Goal: Task Accomplishment & Management: Complete application form

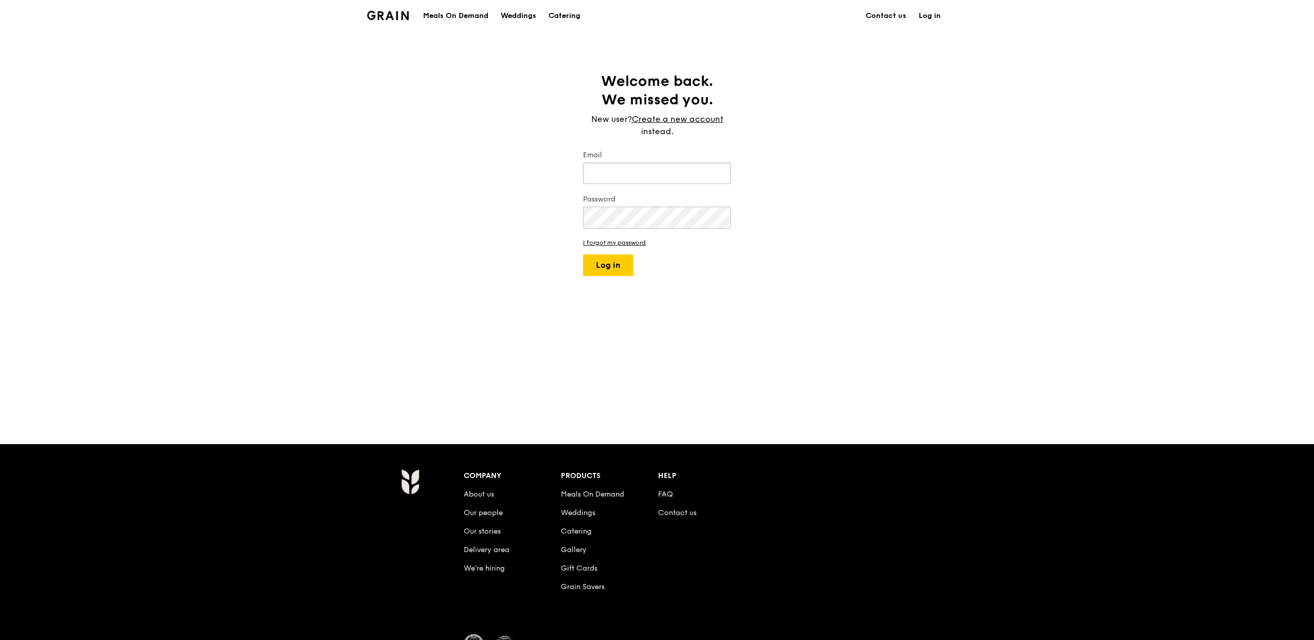
type input "joshua@grain.com.sg"
click at [615, 284] on div "Welcome back. We missed you. New user? Create a new account instead. Email josh…" at bounding box center [657, 237] width 1314 height 331
click at [615, 275] on button "Log in" at bounding box center [608, 265] width 50 height 22
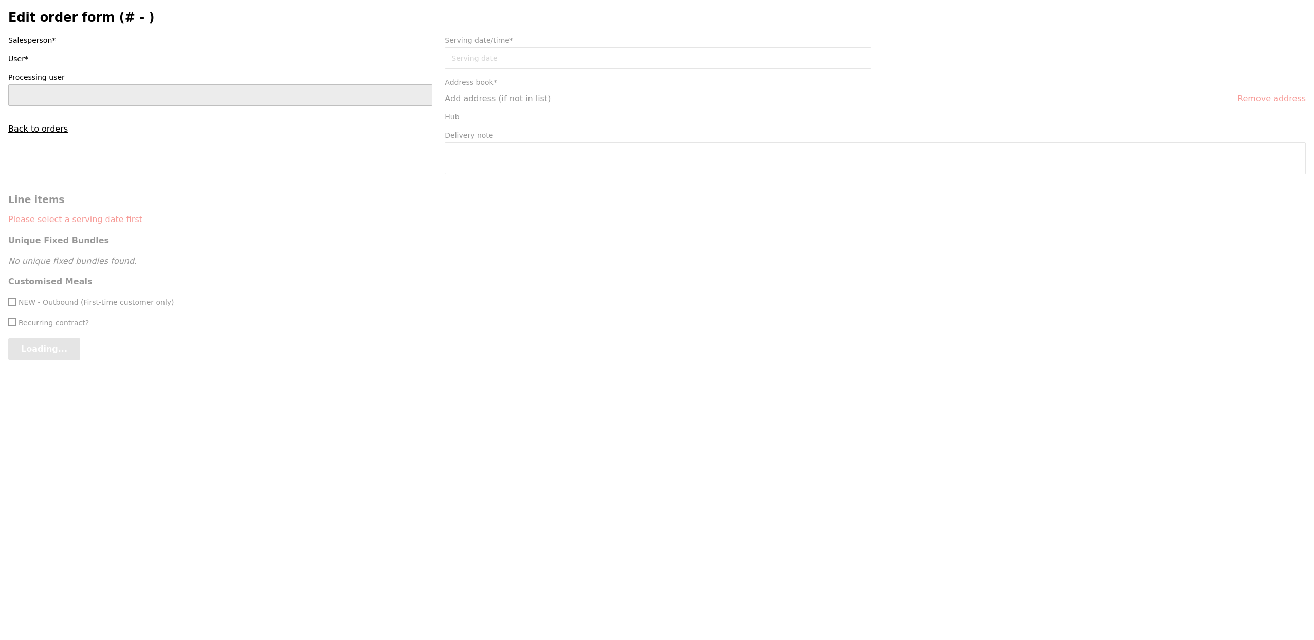
type input "[PERSON_NAME]"
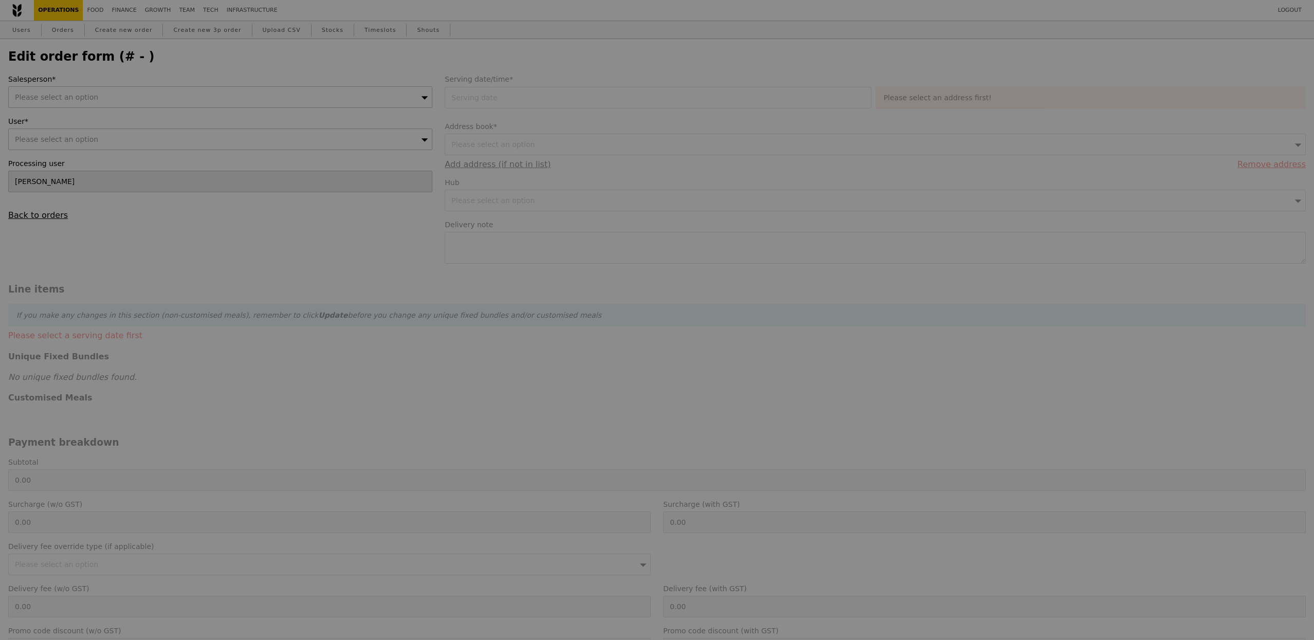
type input "29 Aug 2025"
type textarea "12.15pm delivery please Delivery address: Admiralty Medical Centre, Level 4 Blk…"
type input "Loading..."
type input "102.50"
type input "10.23"
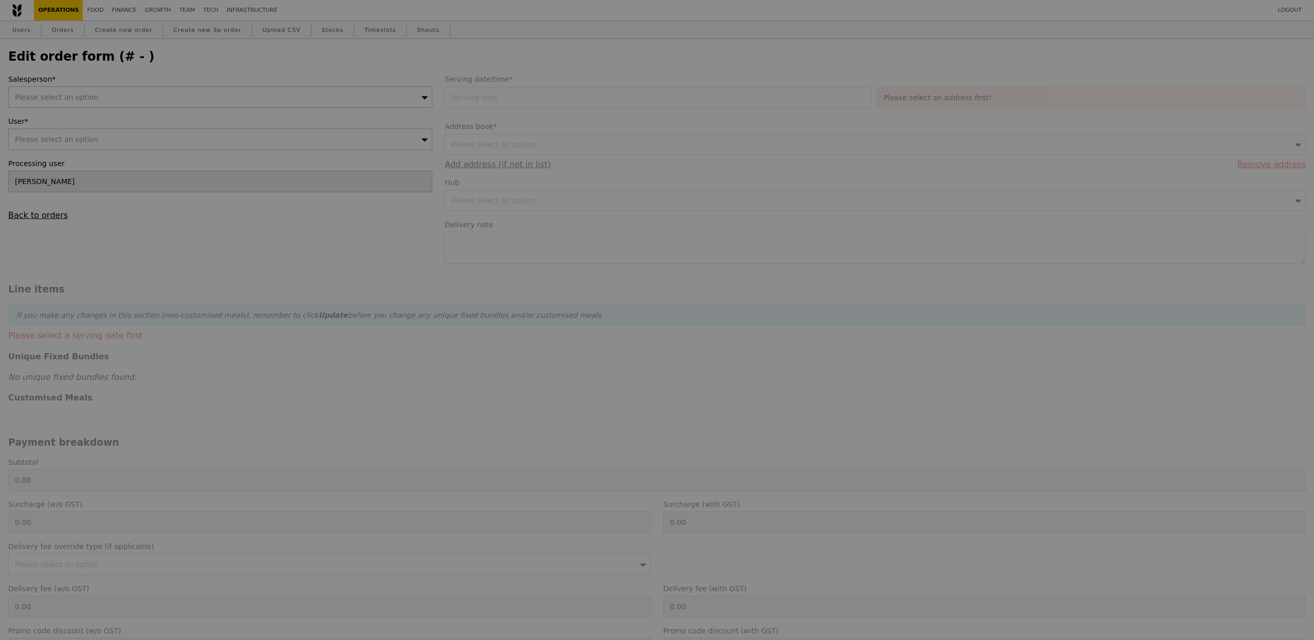
type input "11.15"
type input "113.65"
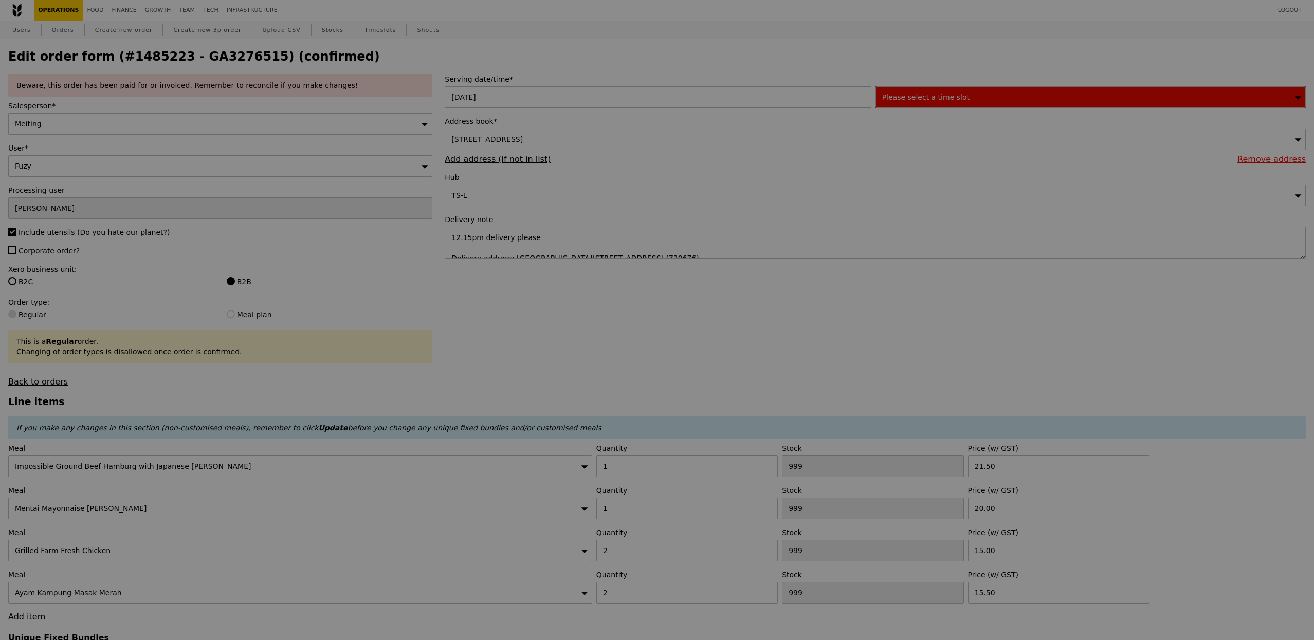
type input "499"
type input "493"
type input "483"
type input "497"
drag, startPoint x: 281, startPoint y: 172, endPoint x: 108, endPoint y: 125, distance: 178.6
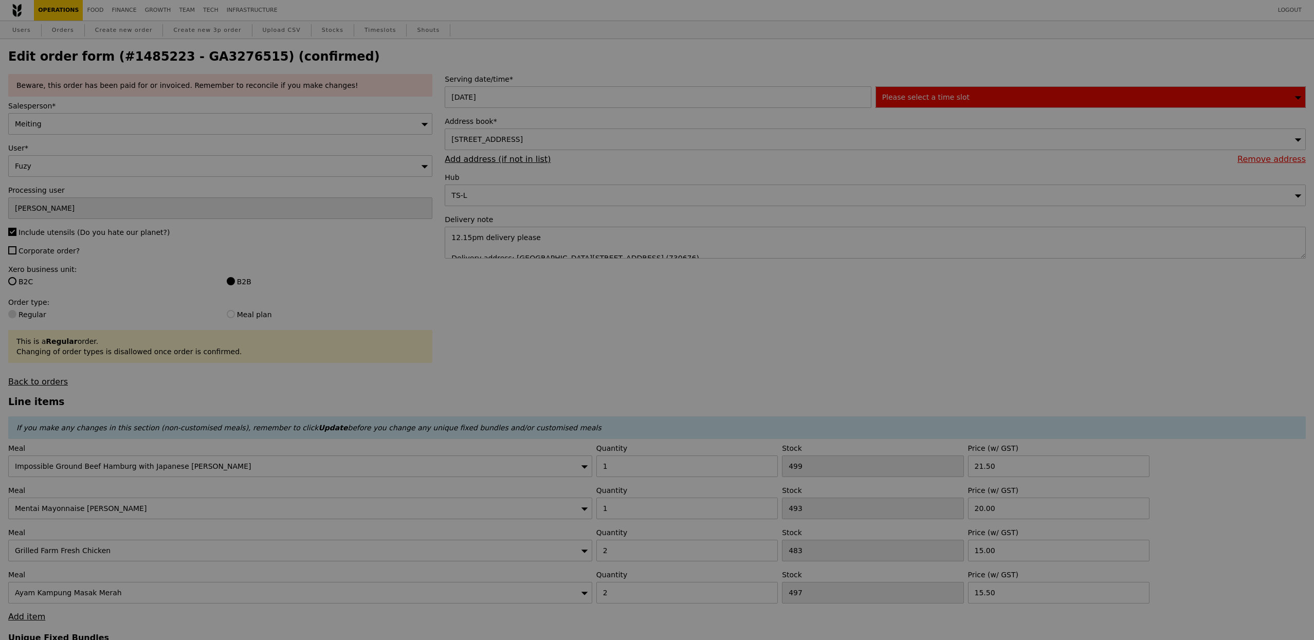
type input "Update"
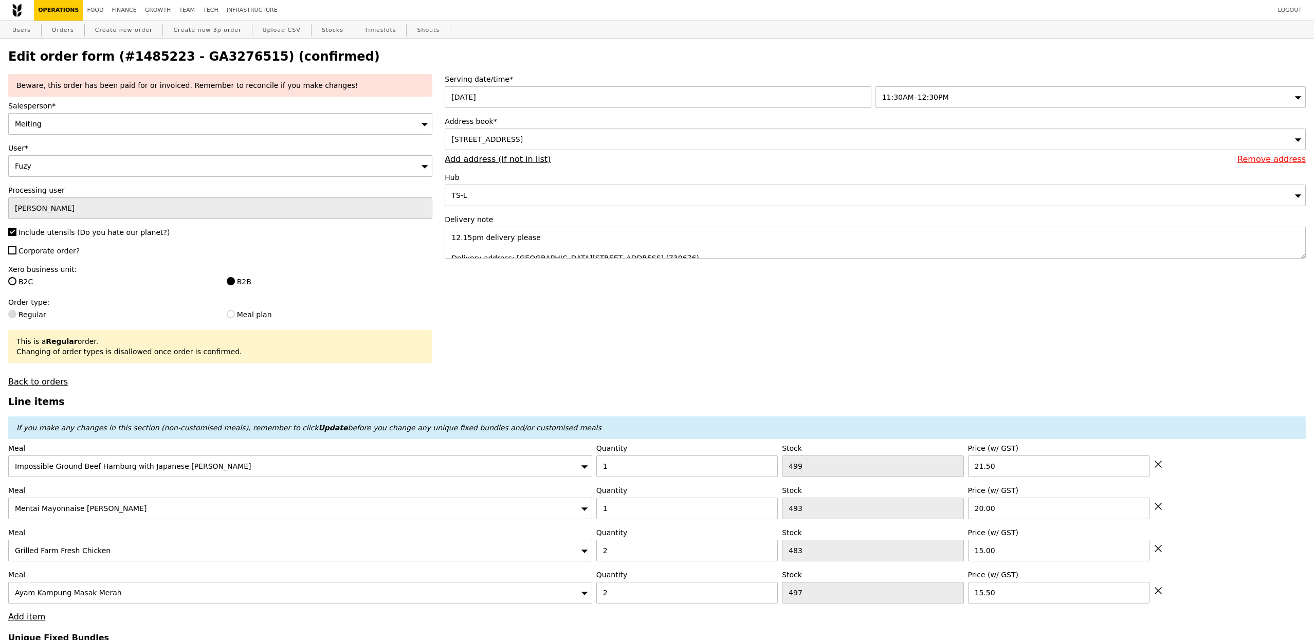
click at [26, 30] on link "Users" at bounding box center [21, 30] width 27 height 19
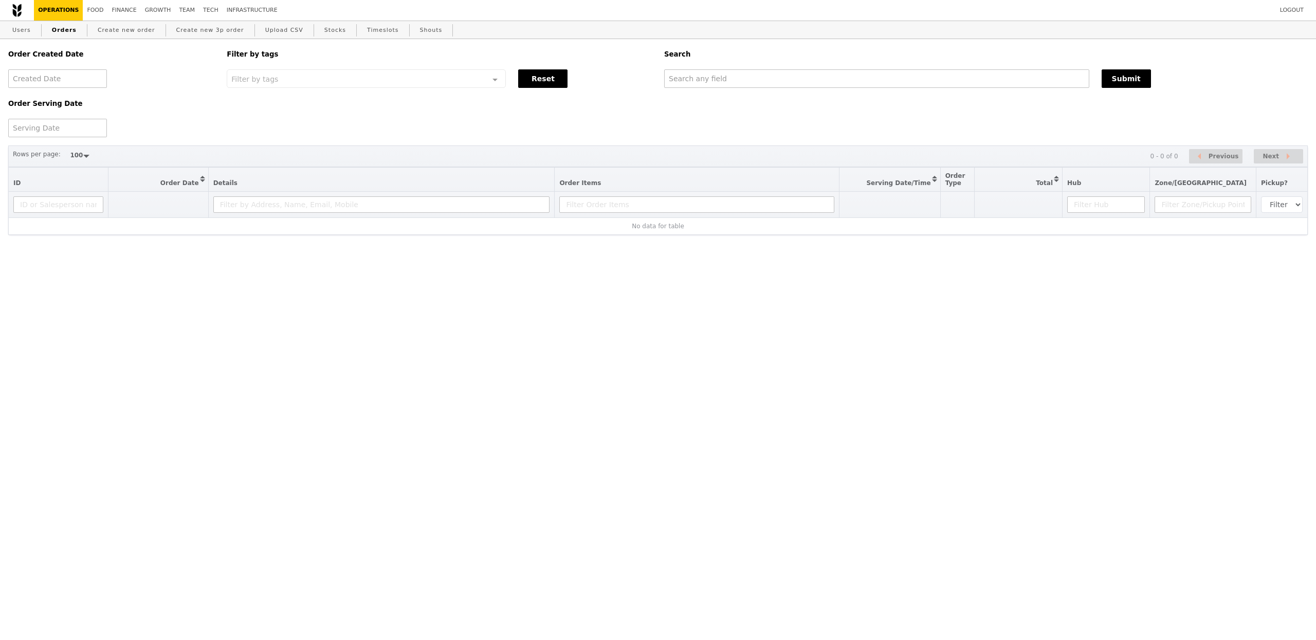
select select "100"
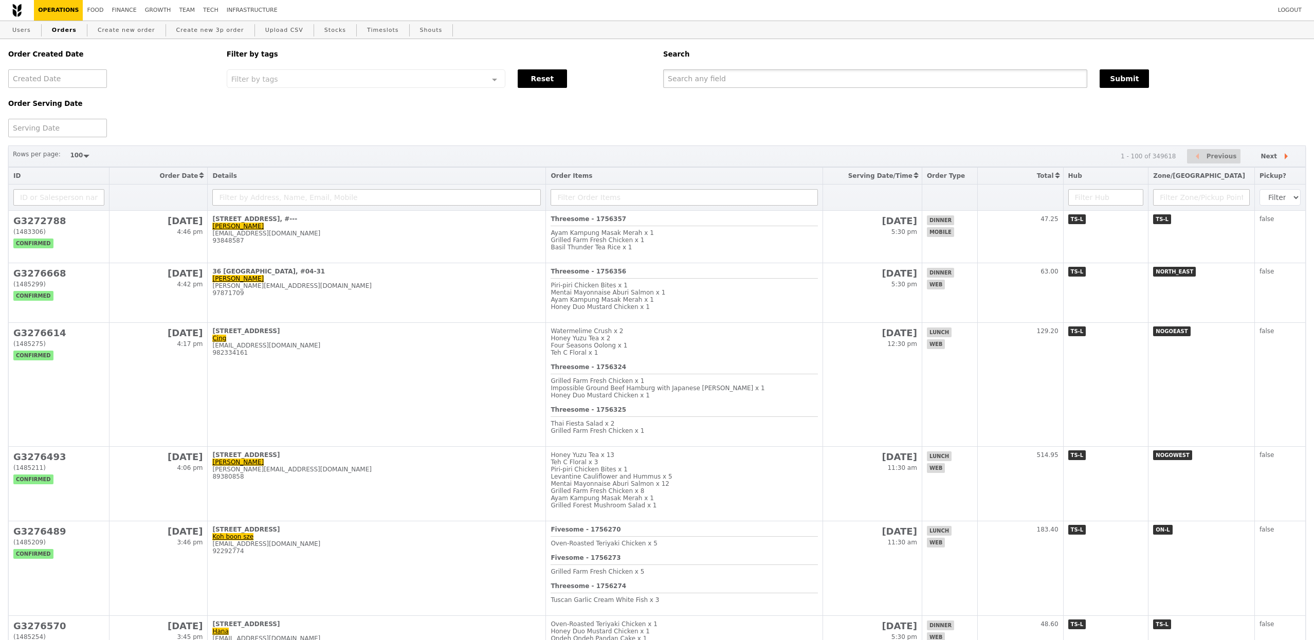
click at [697, 85] on input "text" at bounding box center [875, 78] width 424 height 19
type input "fuzy"
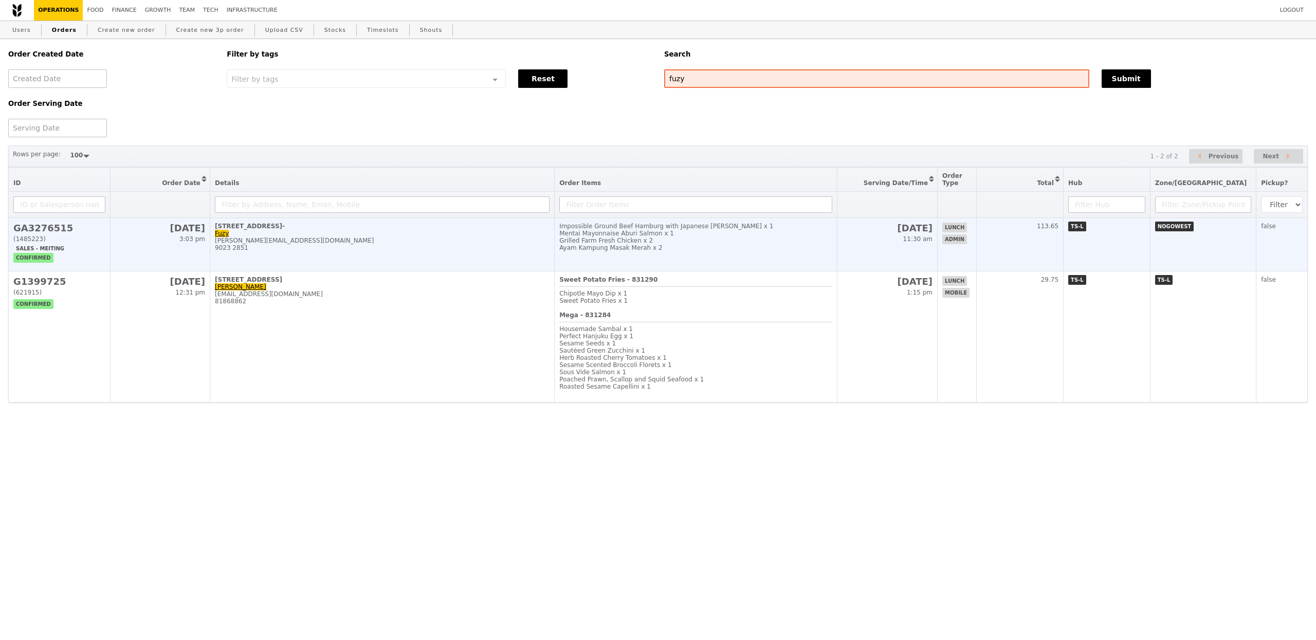
click at [388, 264] on td "676 Woodlands Drive 71, #4- Fuzy abdulrahim.nurul.fuziana@ktph.com.sg 9023 2851" at bounding box center [382, 244] width 344 height 53
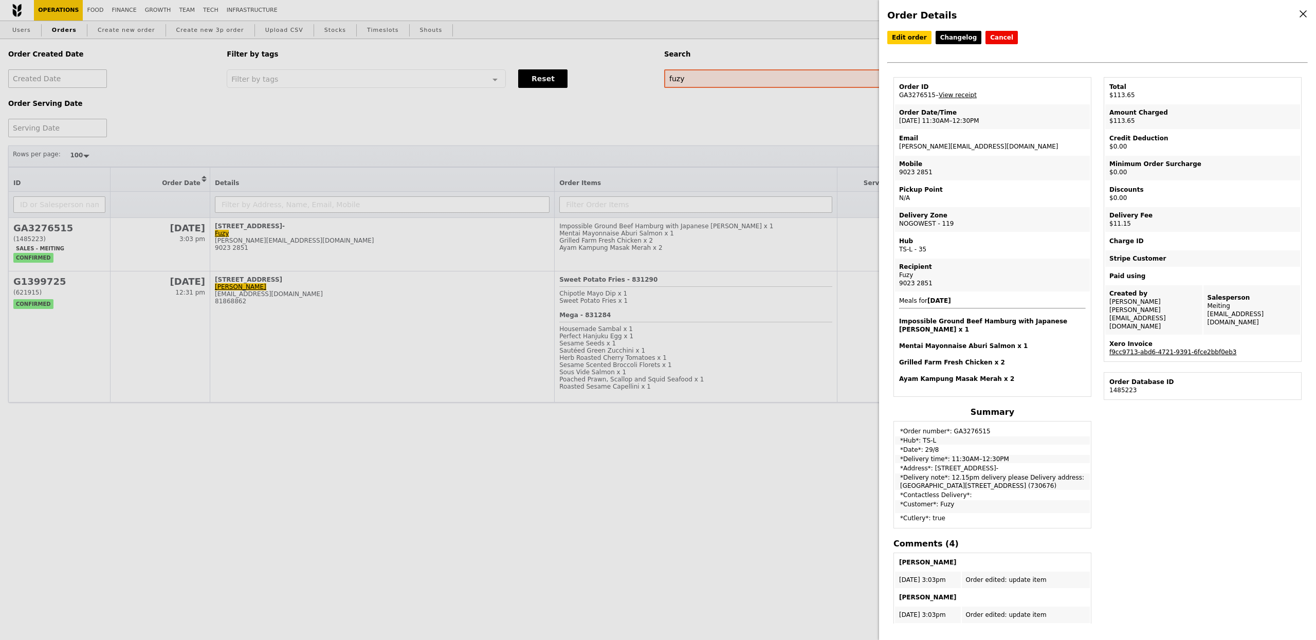
click at [1167, 349] on link "f9cc9713-abd6-4721-9391-6fce2bbf0eb3" at bounding box center [1172, 352] width 127 height 7
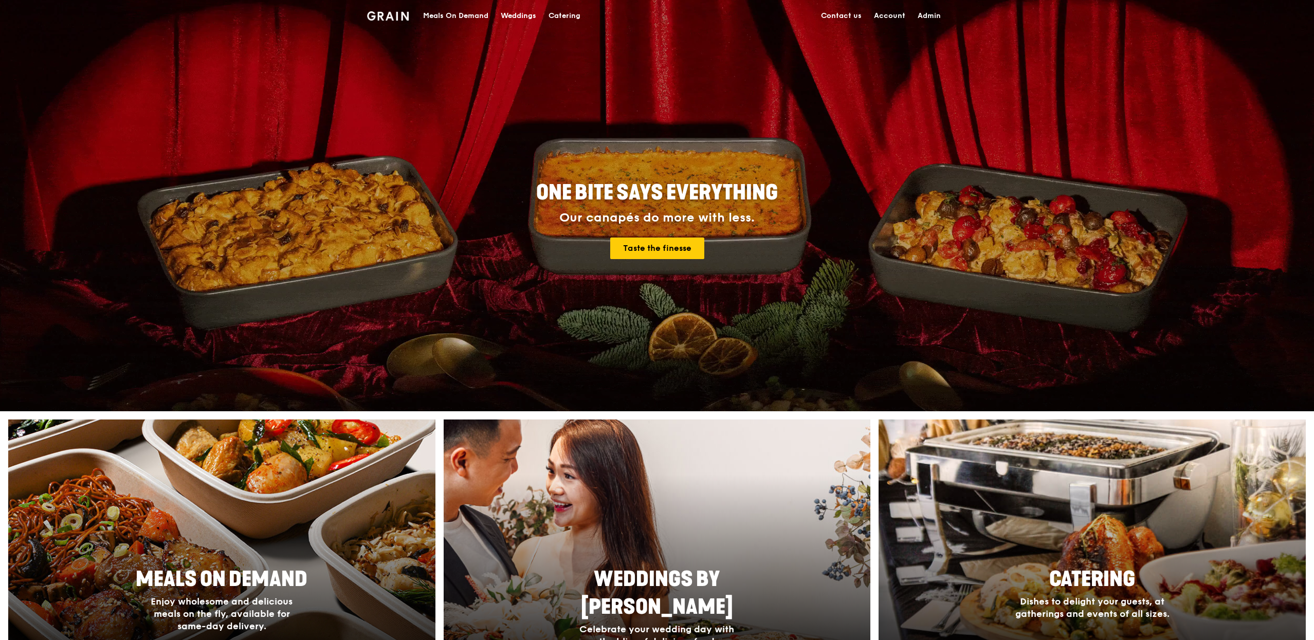
click at [423, 14] on div "Meals On Demand" at bounding box center [455, 16] width 65 height 31
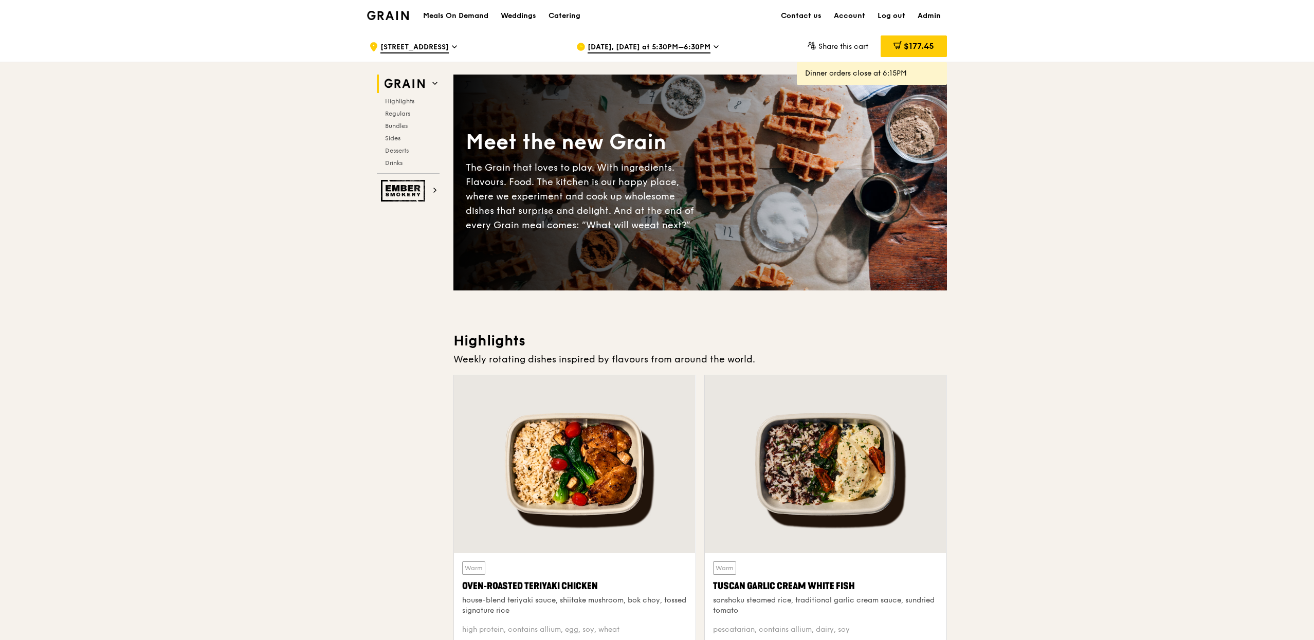
click at [650, 51] on span "Aug 25, Today at 5:30PM–6:30PM" at bounding box center [649, 47] width 123 height 11
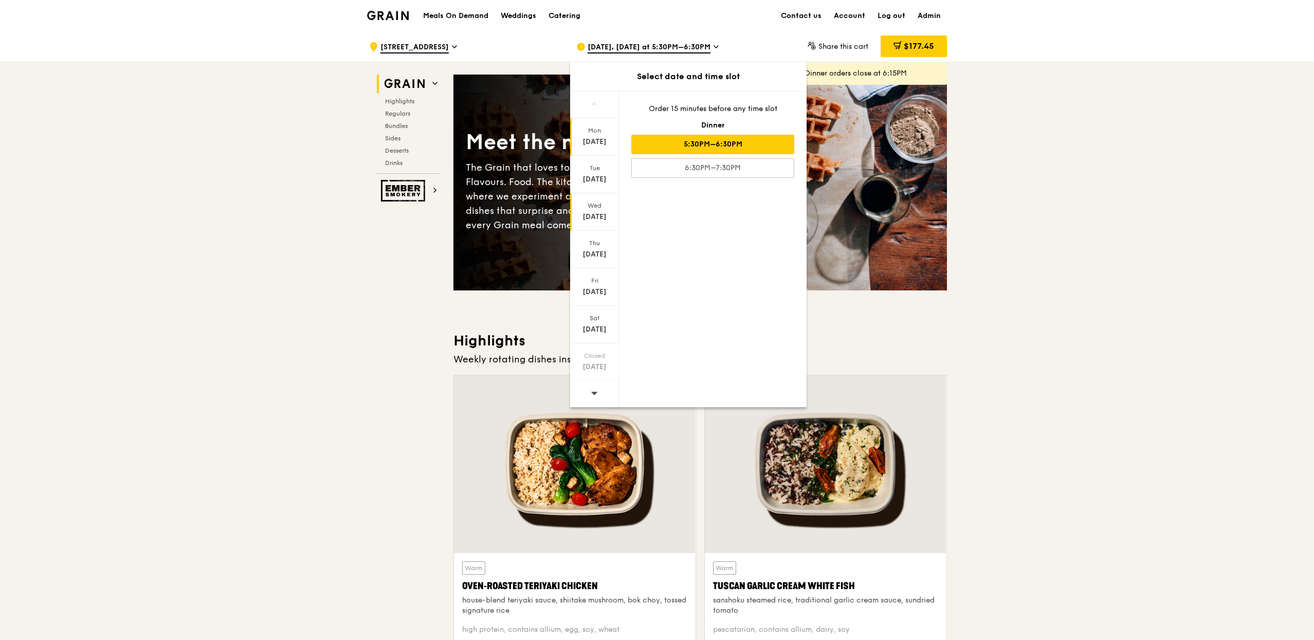
click at [611, 224] on div "Wed Aug 27" at bounding box center [594, 212] width 49 height 38
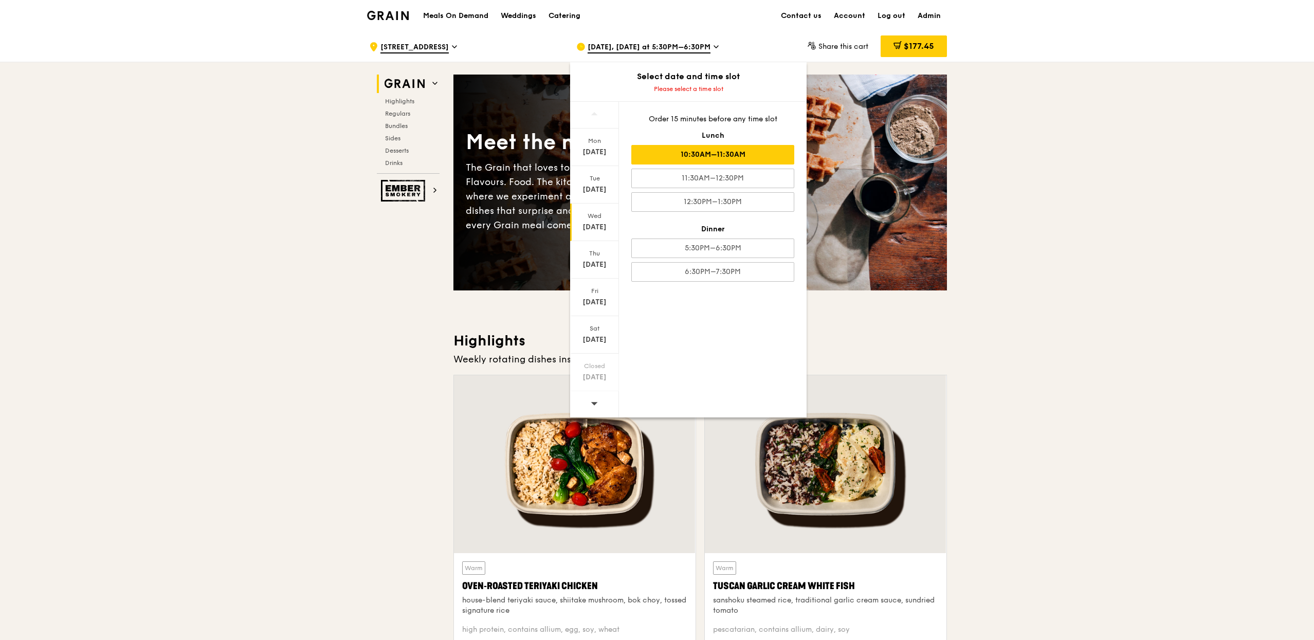
click at [735, 159] on div "10:30AM–11:30AM" at bounding box center [712, 155] width 163 height 20
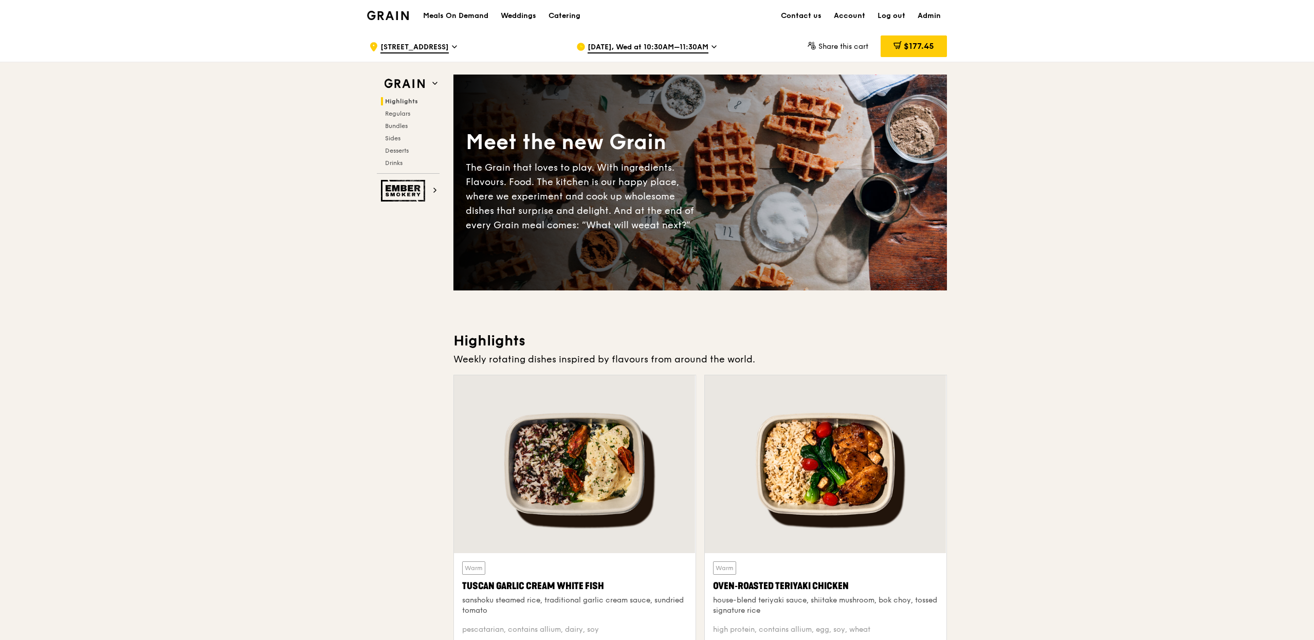
click at [464, 12] on h1 "Meals On Demand" at bounding box center [455, 16] width 65 height 10
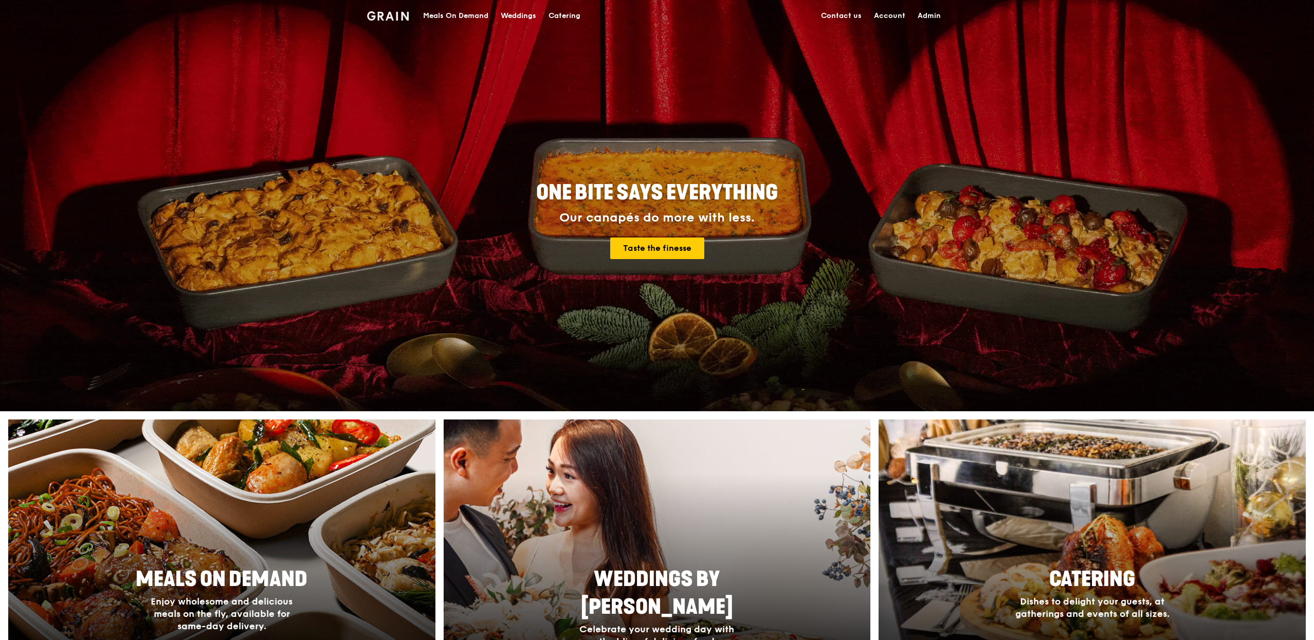
click at [923, 10] on link "Admin" at bounding box center [928, 16] width 35 height 31
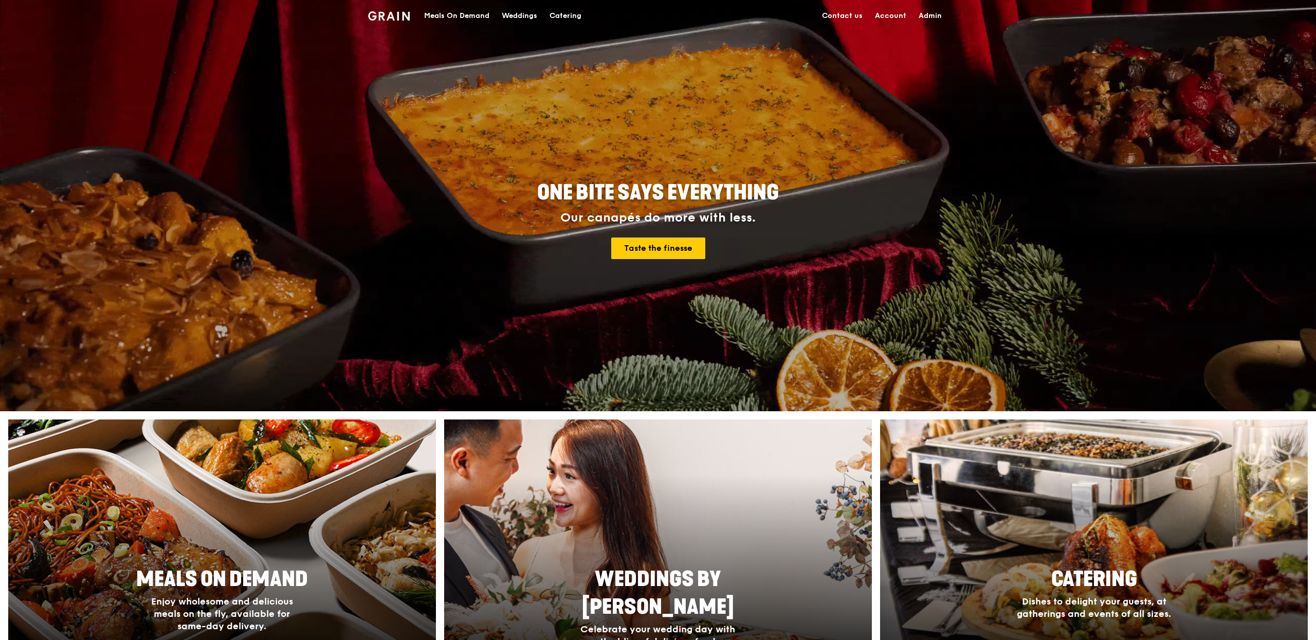
select select "100"
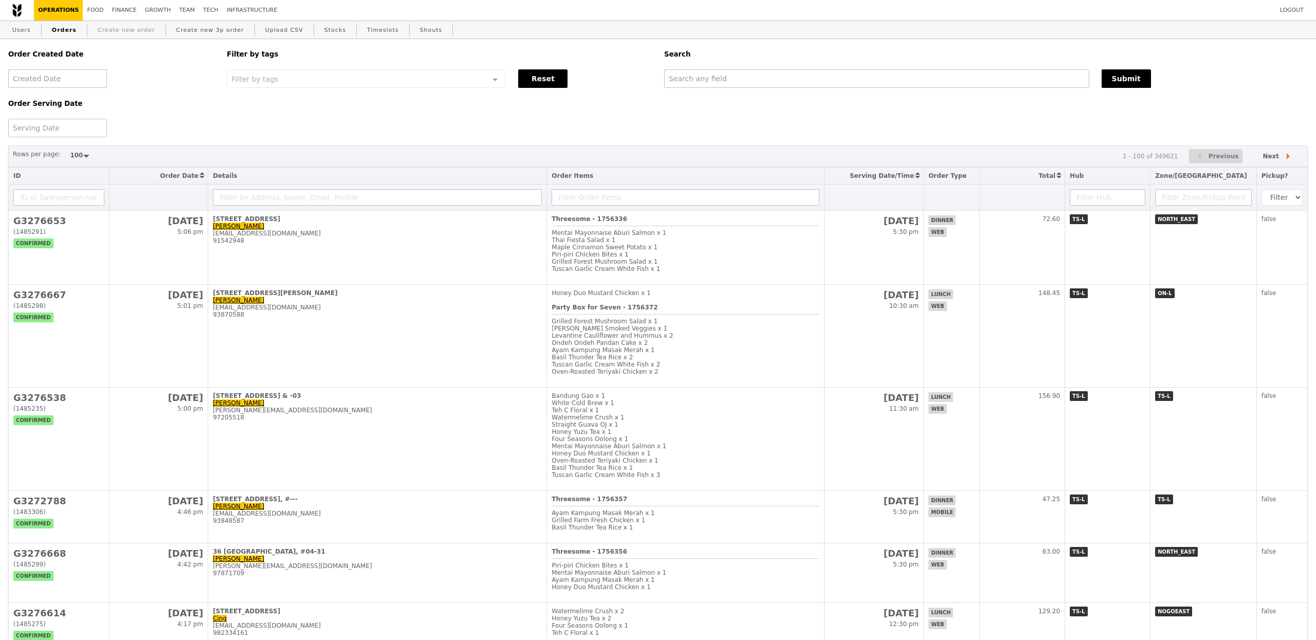
click at [136, 25] on link "Create new order" at bounding box center [127, 30] width 66 height 19
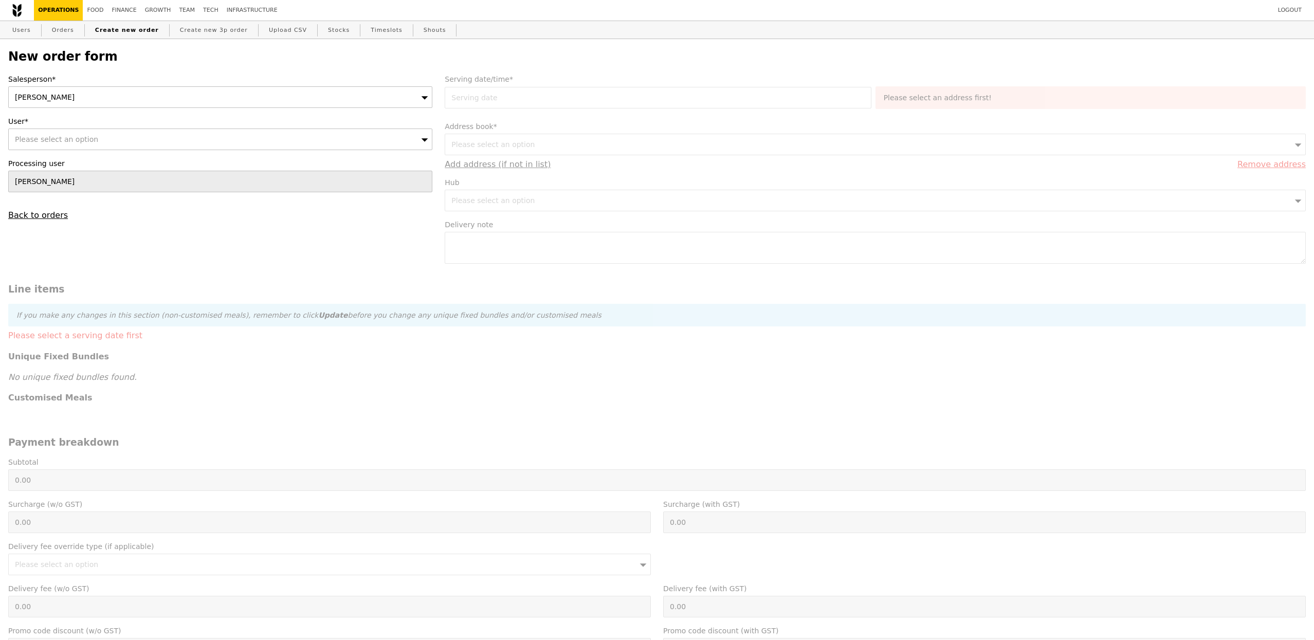
click at [168, 138] on div "Please select an option" at bounding box center [220, 140] width 424 height 22
type input "Confirm"
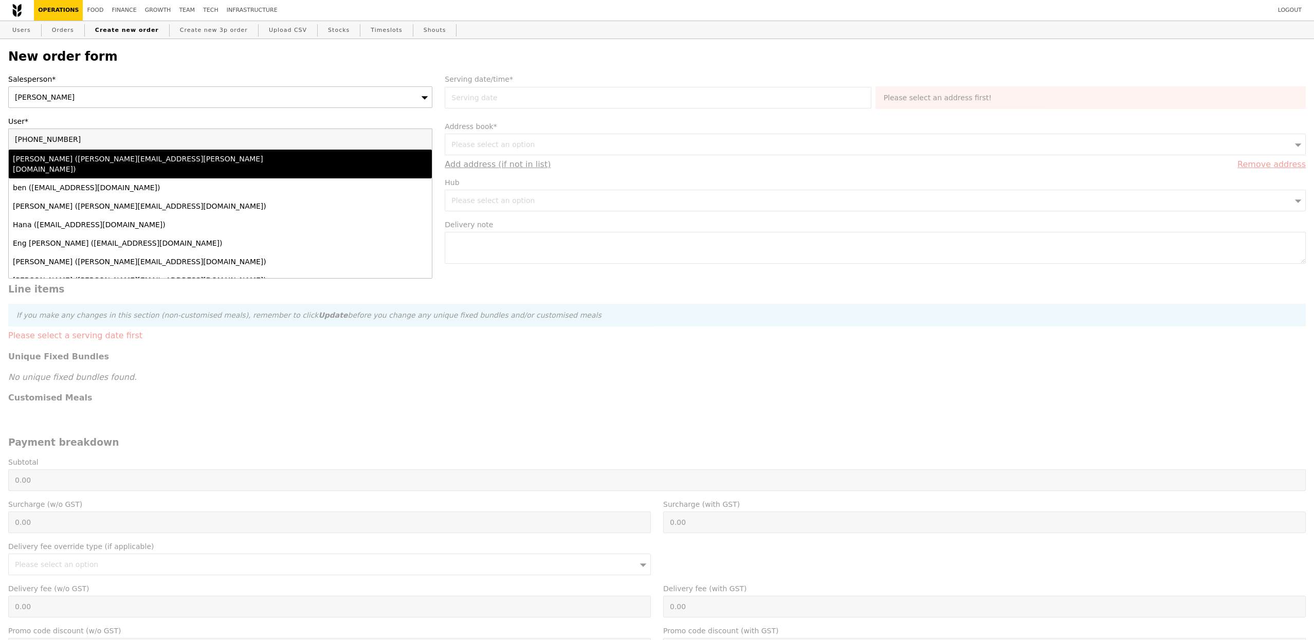
type input "+65 9760 6575"
click at [159, 157] on div "Rita Loh (rita.loh@decathlon.com)" at bounding box center [168, 164] width 311 height 21
type input "Loading..."
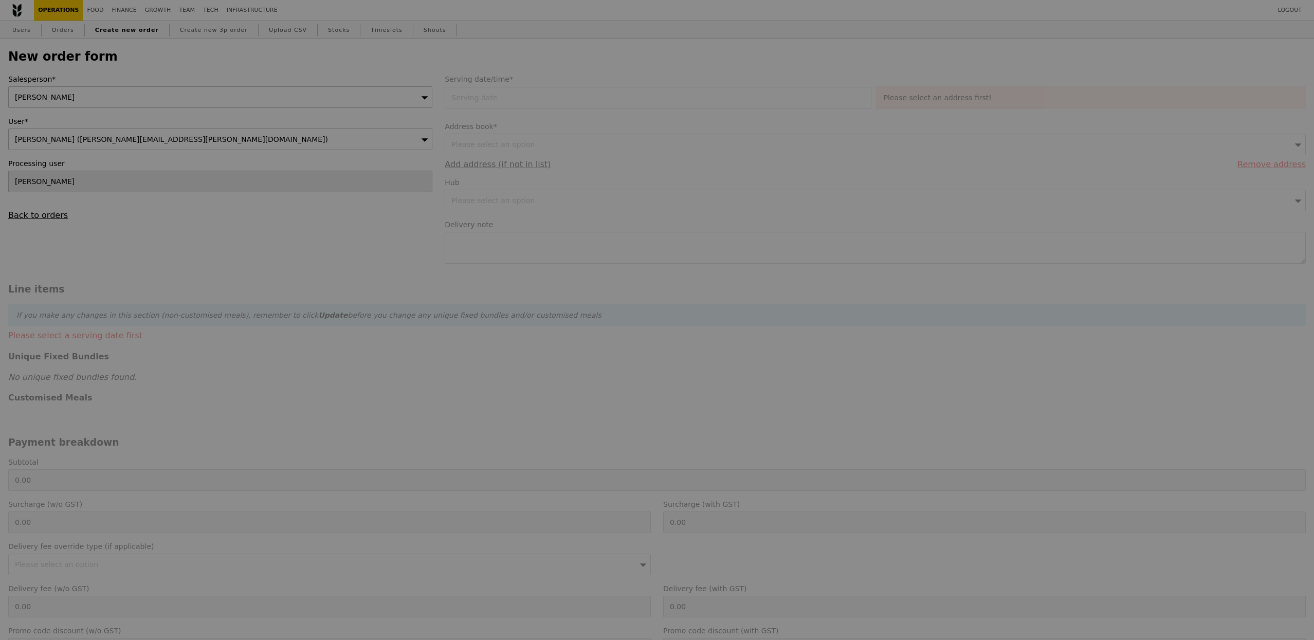
type input "9.08"
type input "9.90"
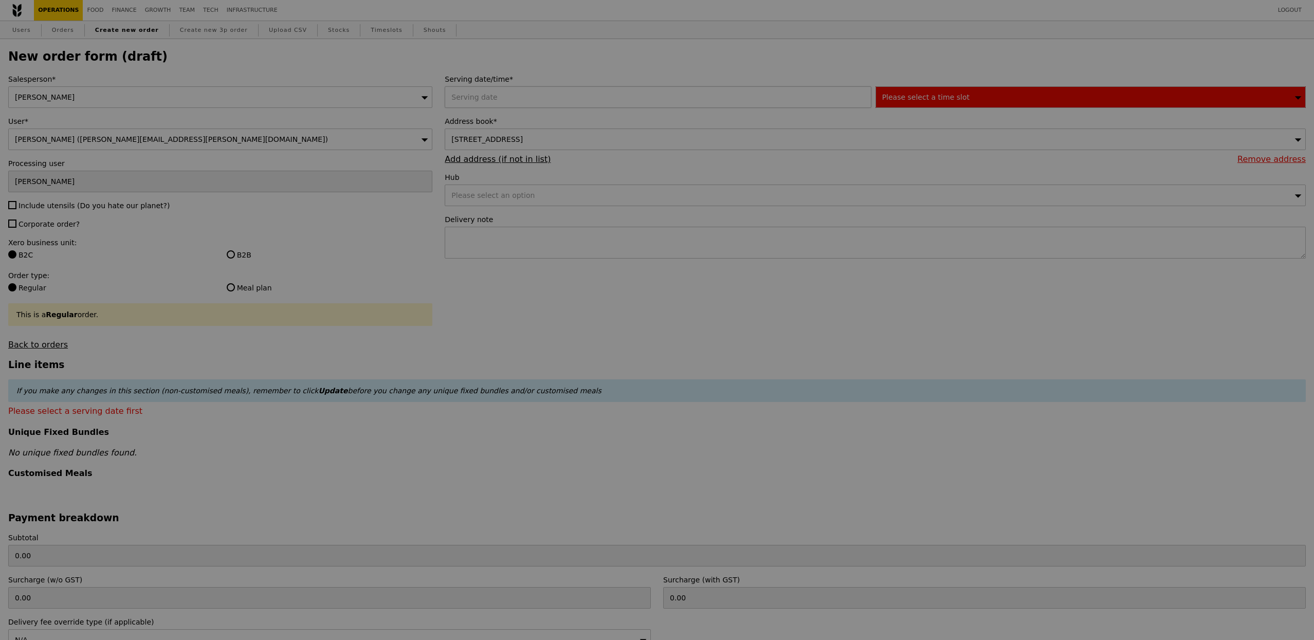
type input "Confirm"
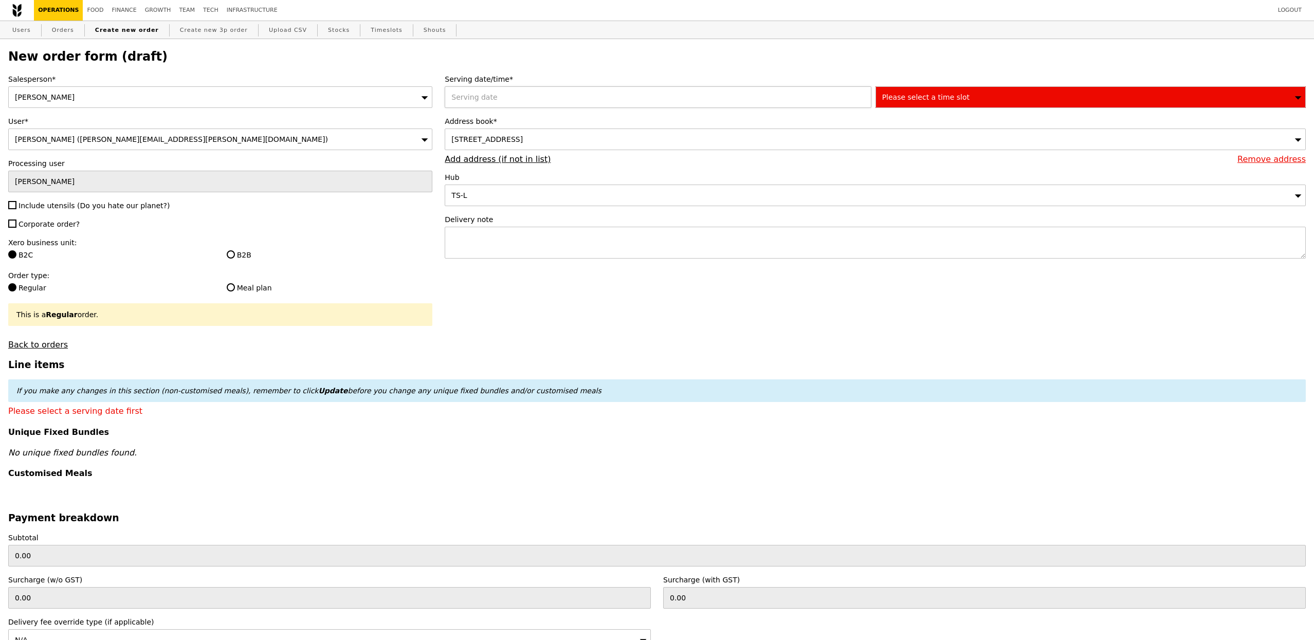
click at [508, 96] on div at bounding box center [660, 97] width 430 height 22
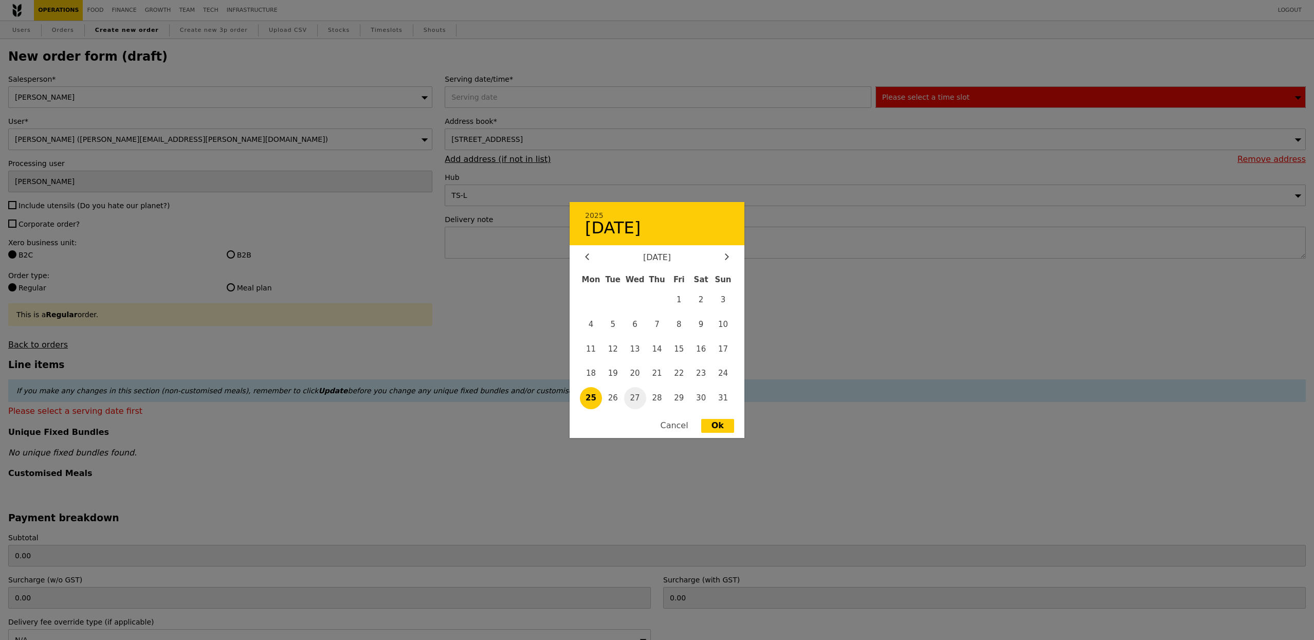
click at [639, 393] on span "27" at bounding box center [635, 398] width 22 height 22
type input "27 Aug 2025"
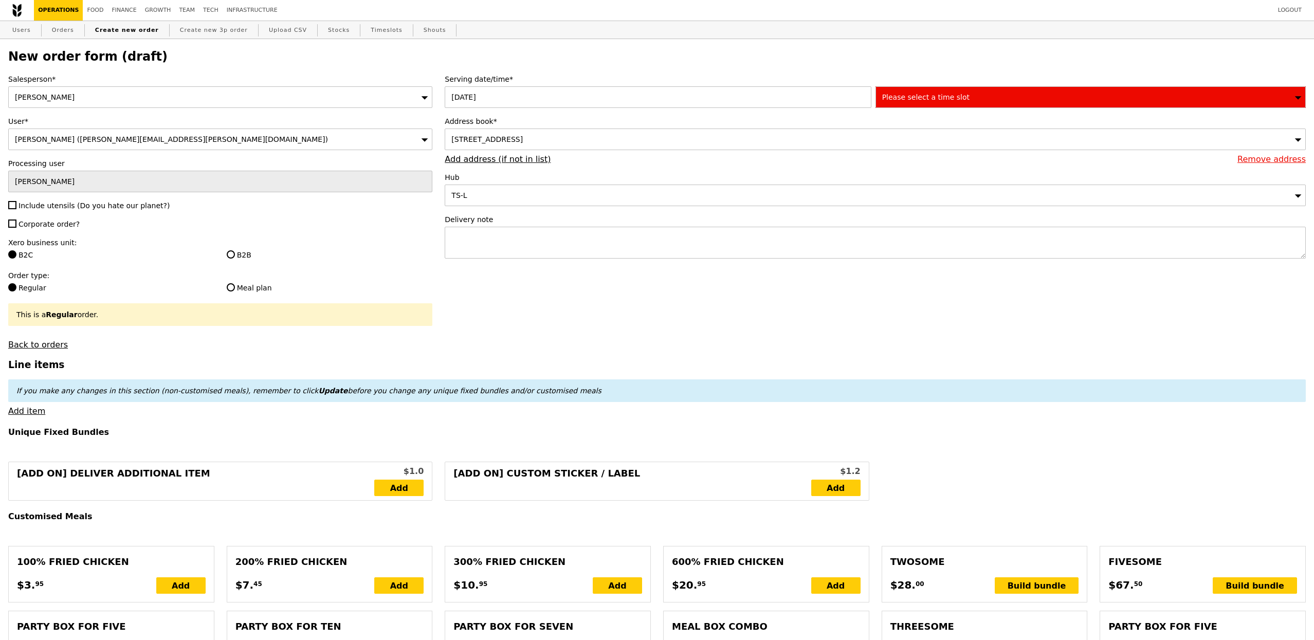
click at [938, 97] on span "Please select a time slot" at bounding box center [925, 97] width 87 height 8
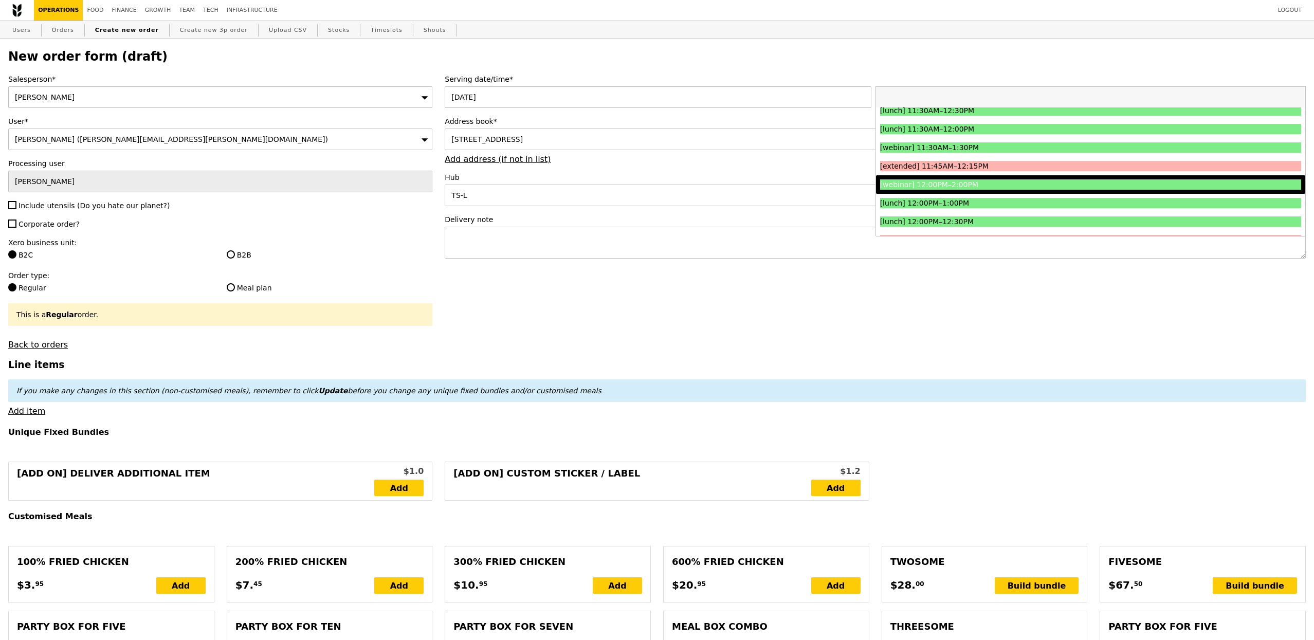
scroll to position [338, 0]
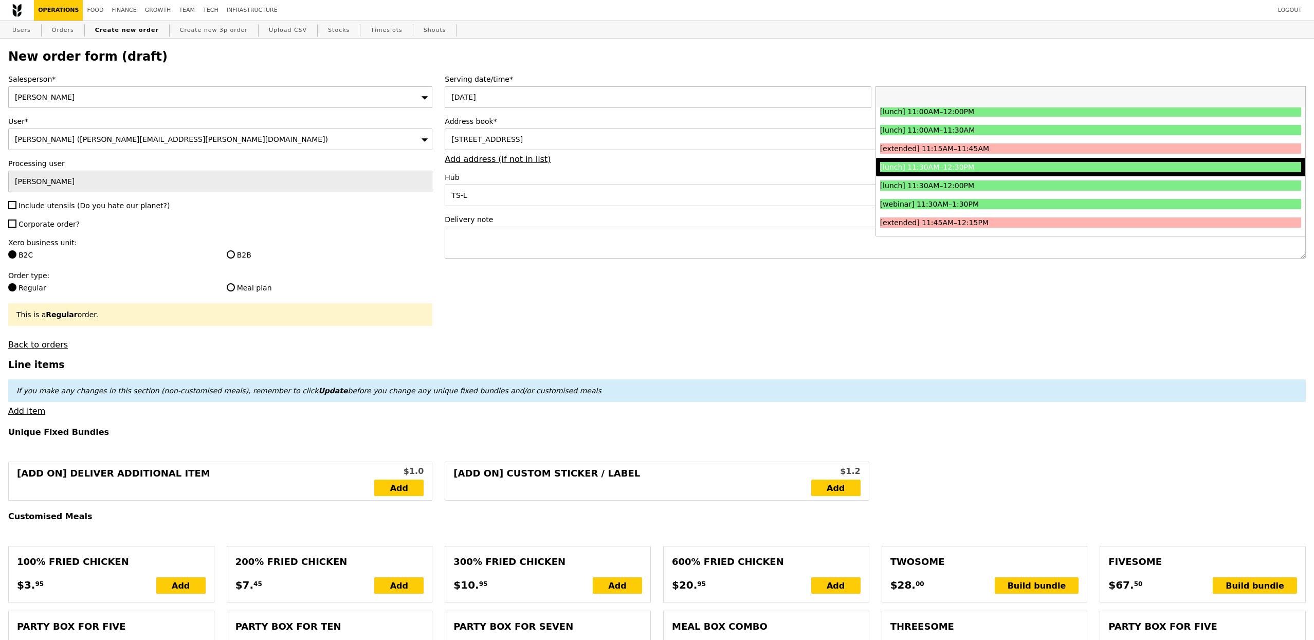
click at [968, 168] on div "[lunch] 11:30AM–12:30PM" at bounding box center [1038, 167] width 316 height 10
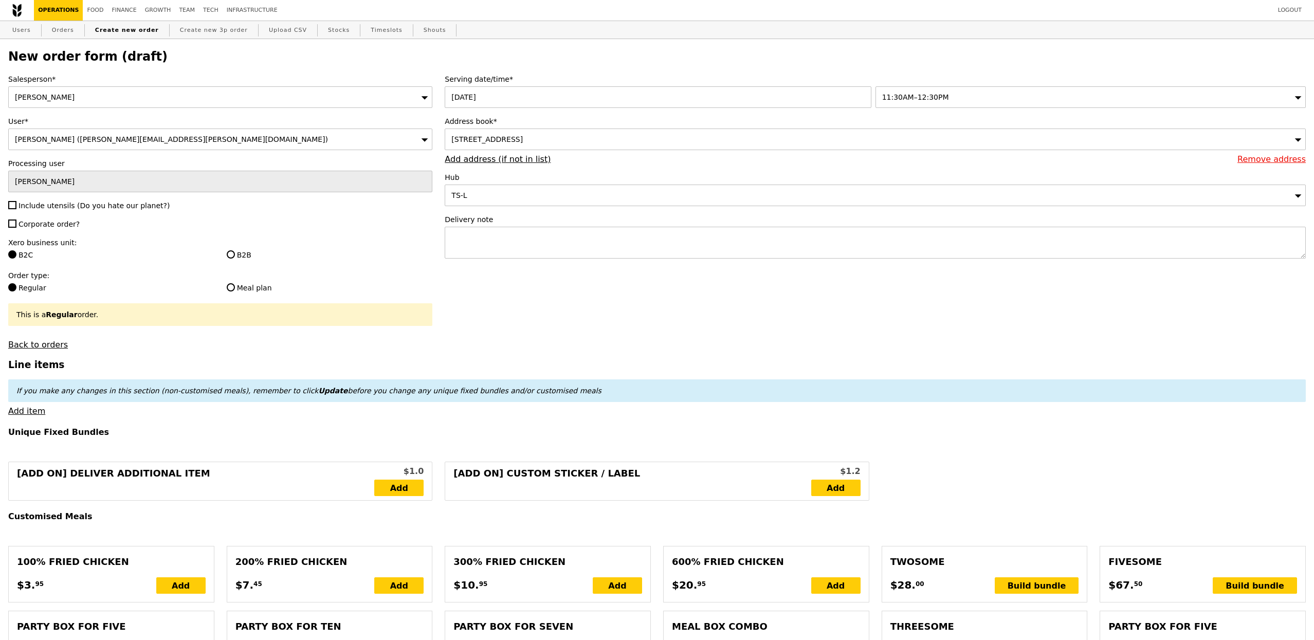
type input "Confirm"
click at [248, 252] on label "B2B" at bounding box center [330, 255] width 206 height 10
click at [235, 252] on input "B2B" at bounding box center [231, 254] width 8 height 8
radio input "true"
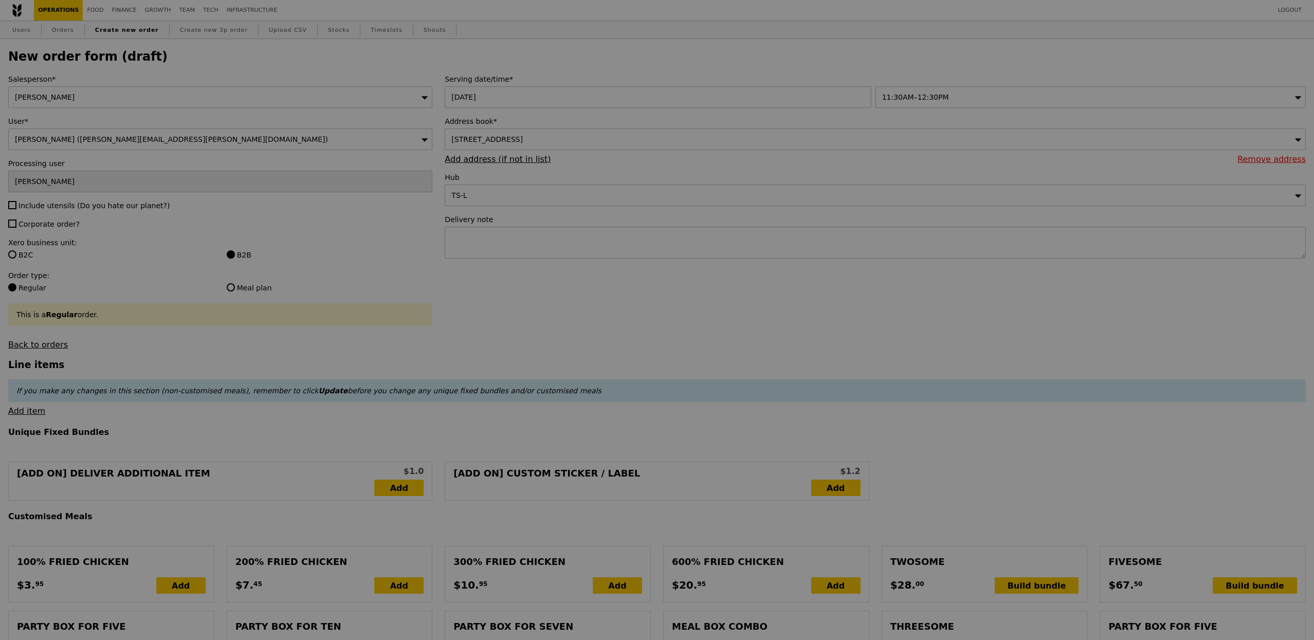
type input "Confirm"
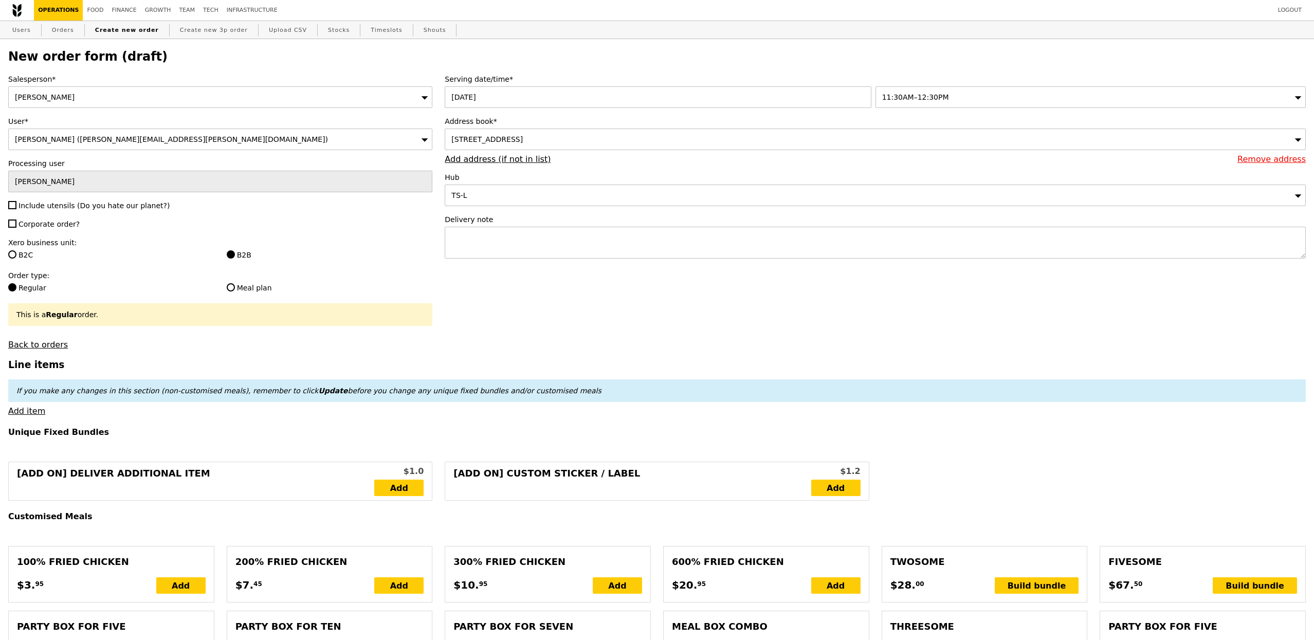
click at [68, 226] on span "Corporate order?" at bounding box center [49, 224] width 61 height 8
click at [16, 226] on input "Corporate order?" at bounding box center [12, 223] width 8 height 8
checkbox input "true"
click at [68, 209] on span "Include utensils (Do you hate our planet?)" at bounding box center [94, 206] width 151 height 8
click at [16, 209] on input "Include utensils (Do you hate our planet?)" at bounding box center [12, 205] width 8 height 8
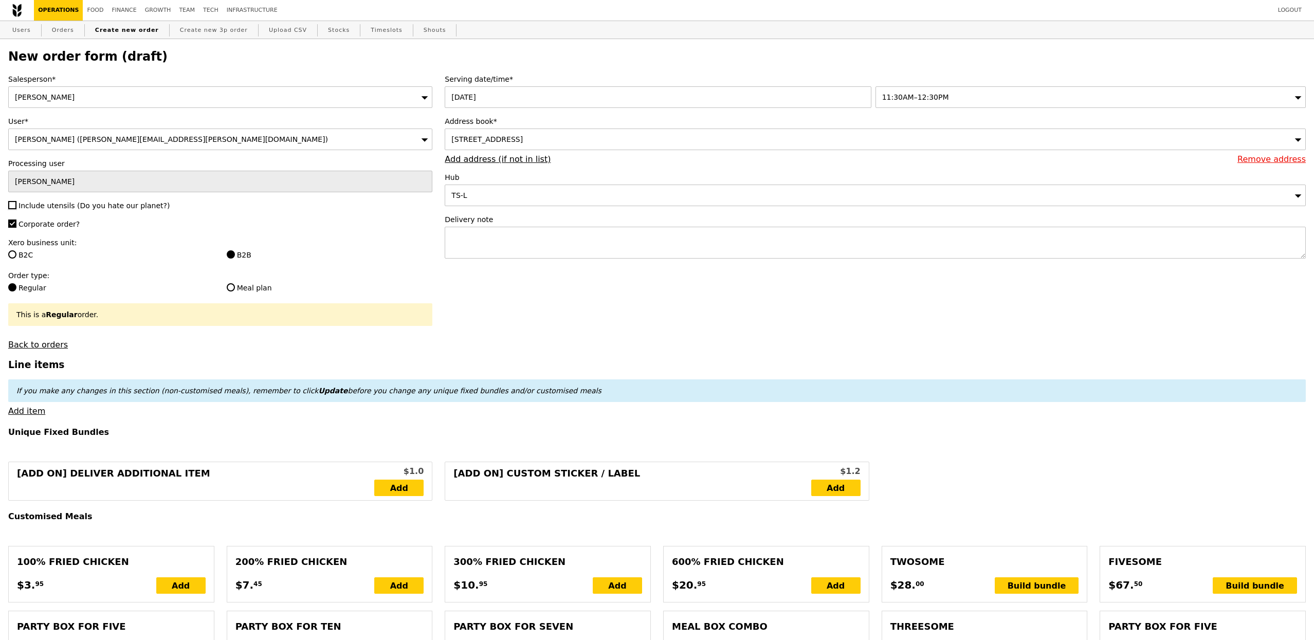
checkbox input "true"
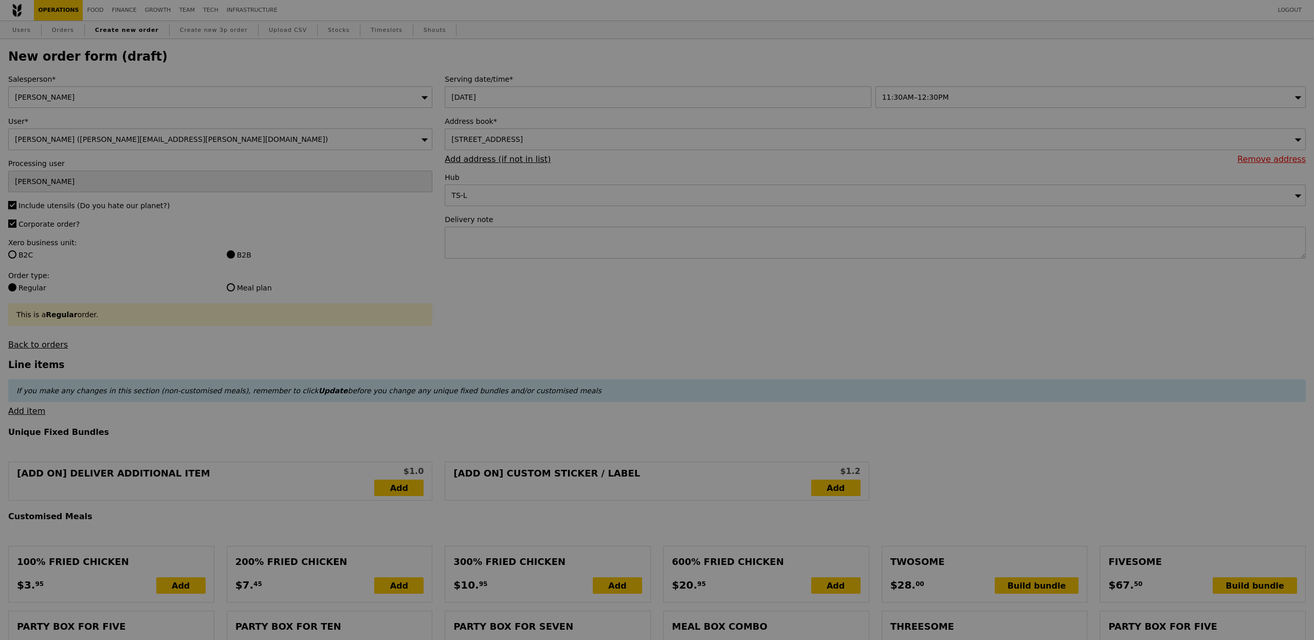
type input "Confirm"
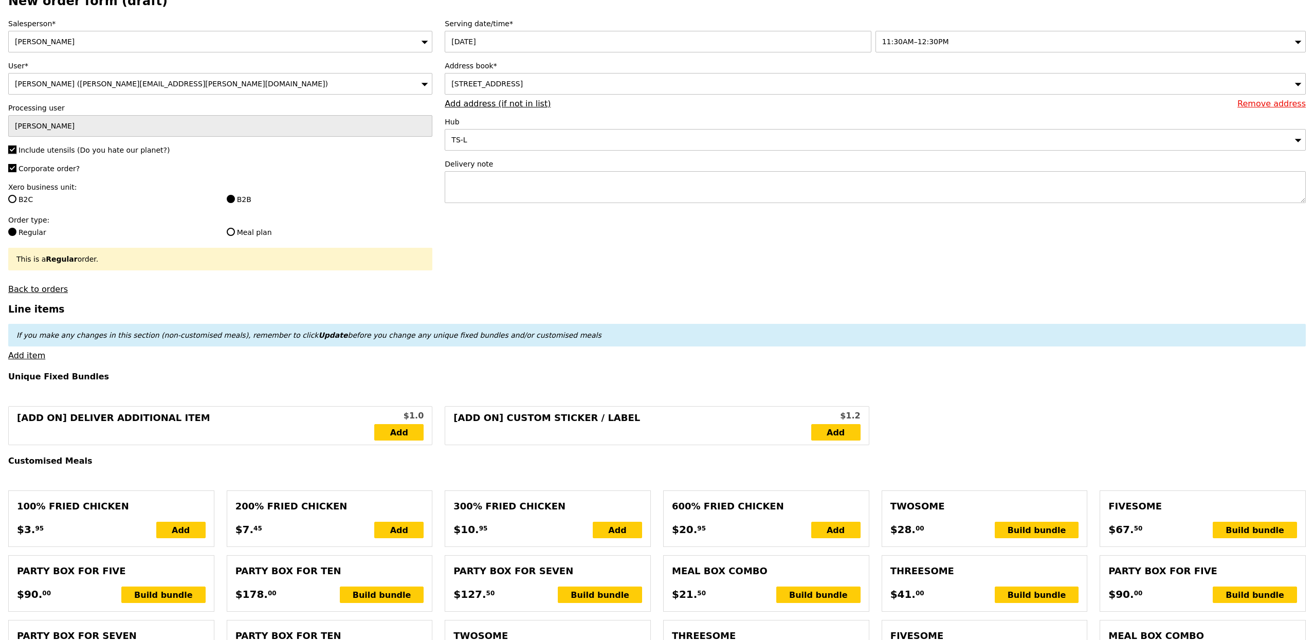
scroll to position [0, 0]
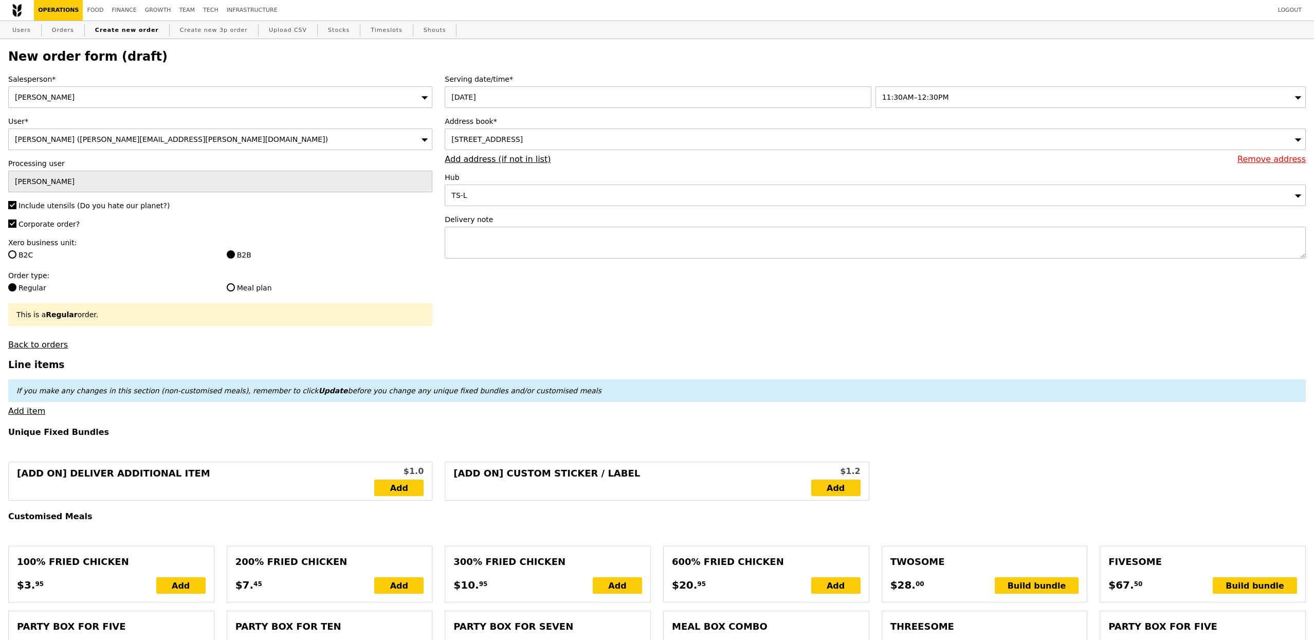
click at [36, 415] on link "Add item" at bounding box center [26, 411] width 37 height 10
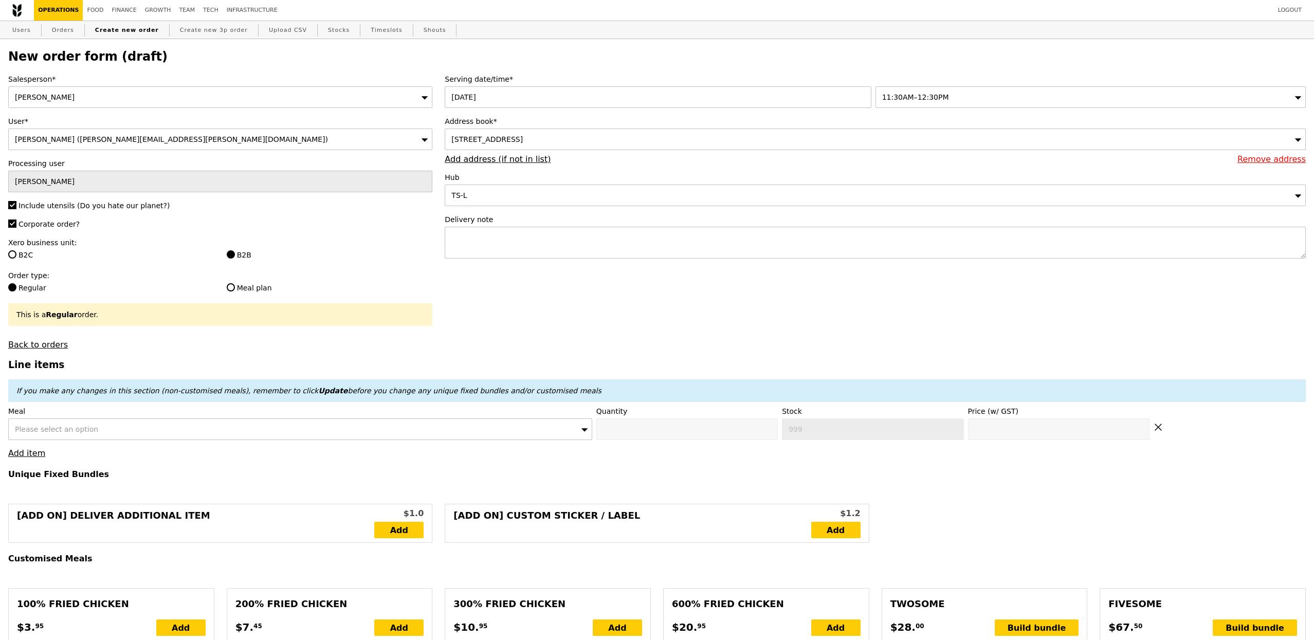
click at [85, 429] on span "Please select an option" at bounding box center [56, 429] width 83 height 8
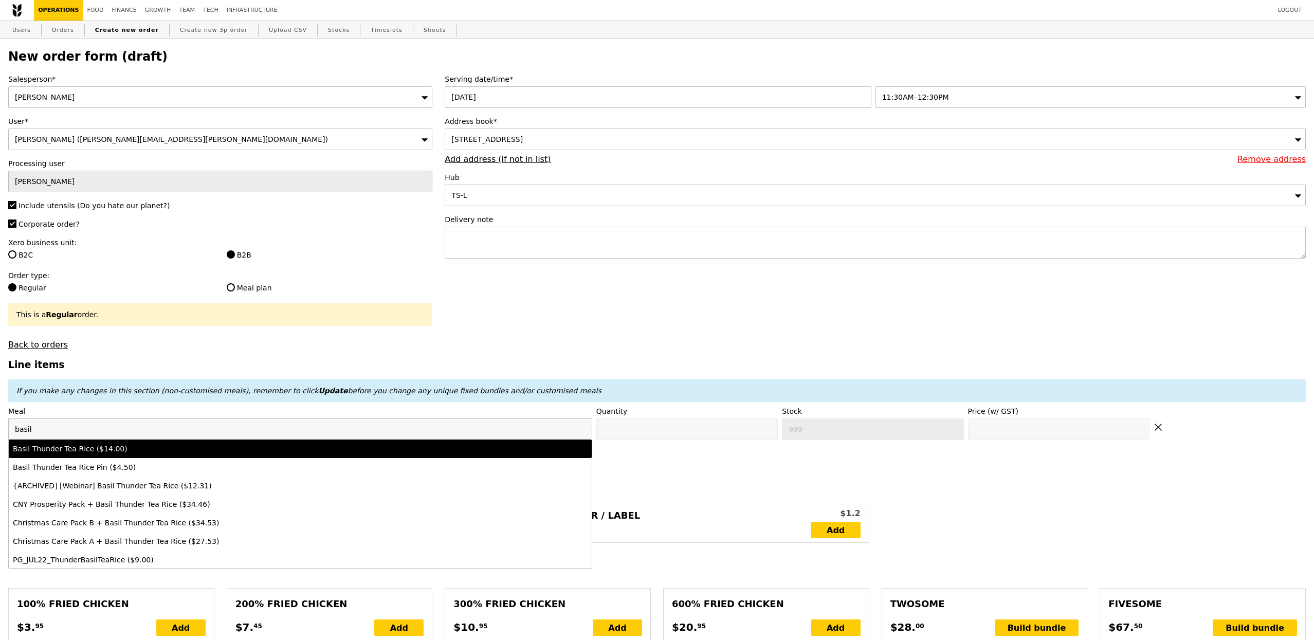
type input "basil"
click at [125, 444] on li "Basil Thunder Tea Rice ($14.00)" at bounding box center [300, 448] width 583 height 19
type input "Confirm anyway"
type input "0"
type input "496"
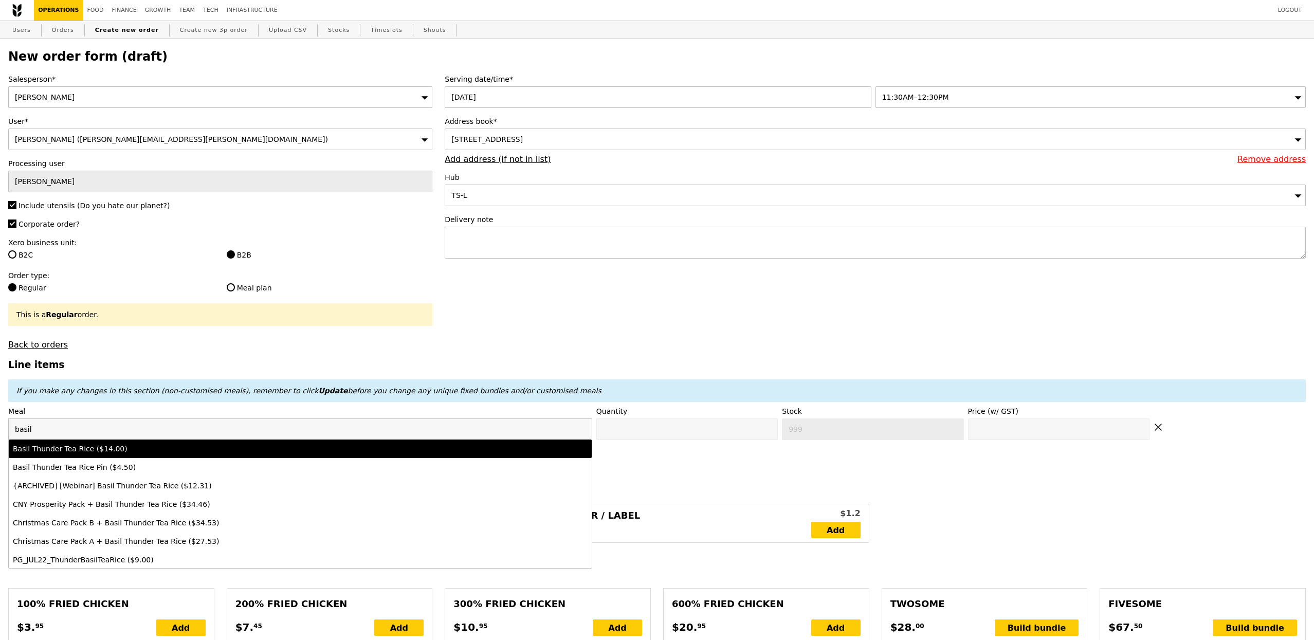
type input "14.0"
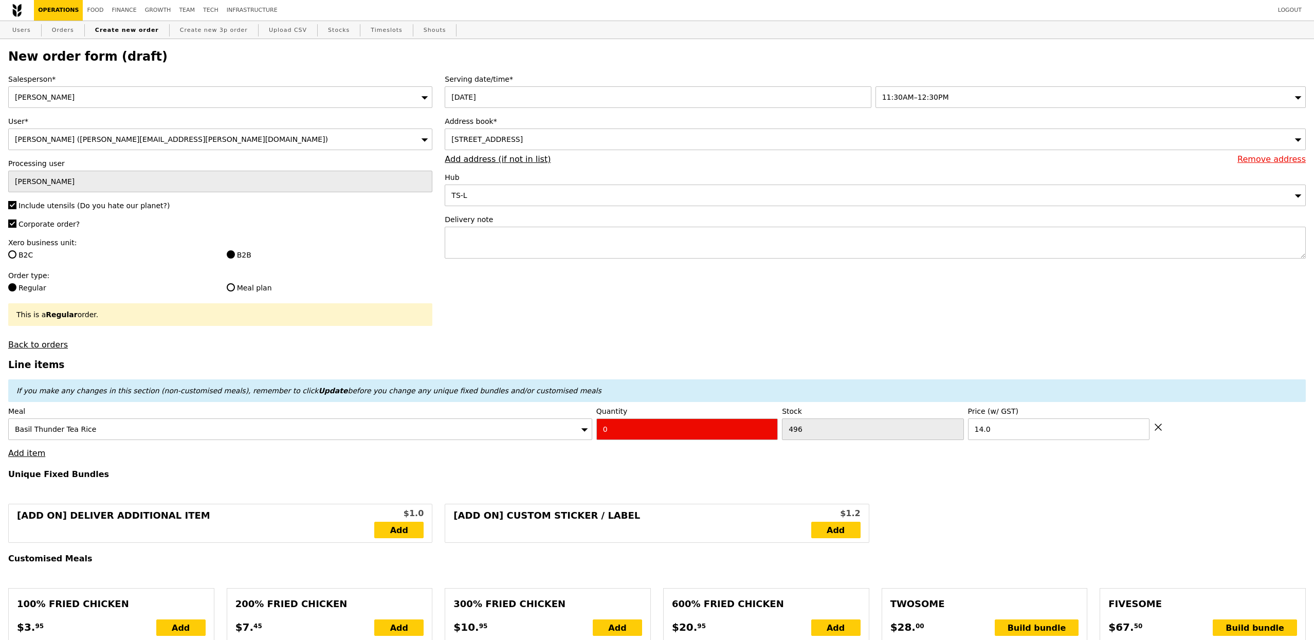
click at [680, 420] on div "Quantity 0" at bounding box center [686, 423] width 181 height 34
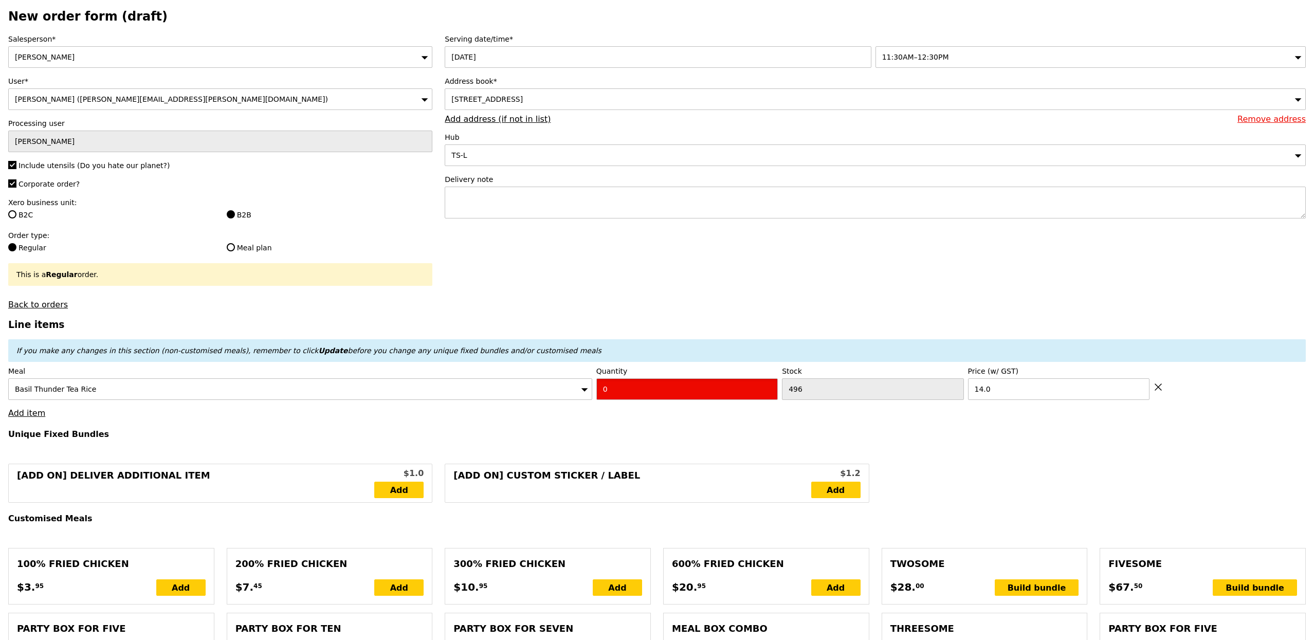
click at [622, 382] on input "0" at bounding box center [686, 389] width 181 height 22
type input "Confirm"
type input "1"
click at [611, 329] on h3 "Line items" at bounding box center [656, 324] width 1297 height 11
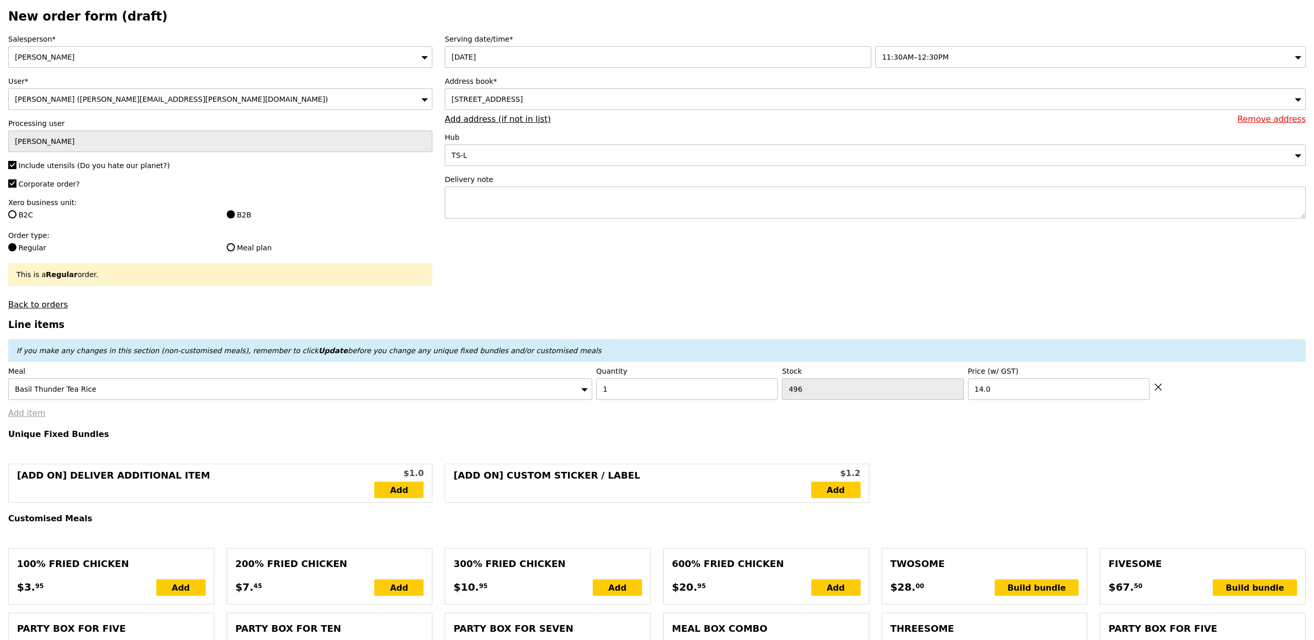
type input "Loading..."
click at [36, 413] on link "Add item" at bounding box center [26, 413] width 37 height 10
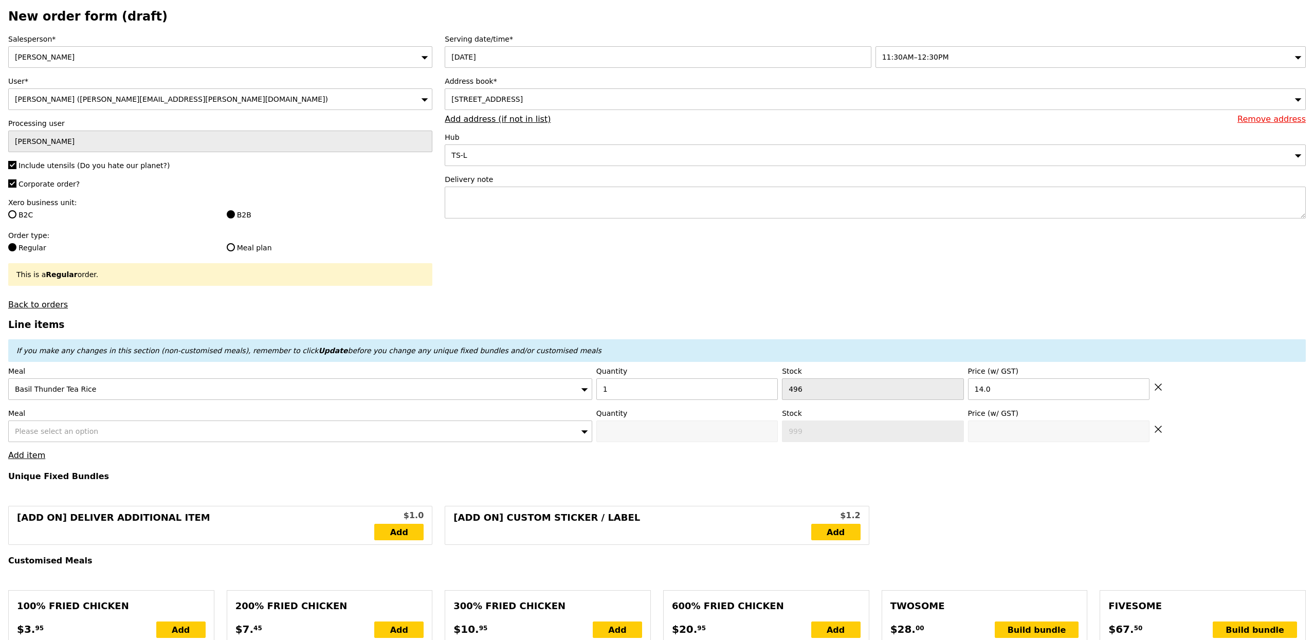
type input "14.00"
type input "7.80"
type input "8.50"
type input "22.50"
type input "Confirm"
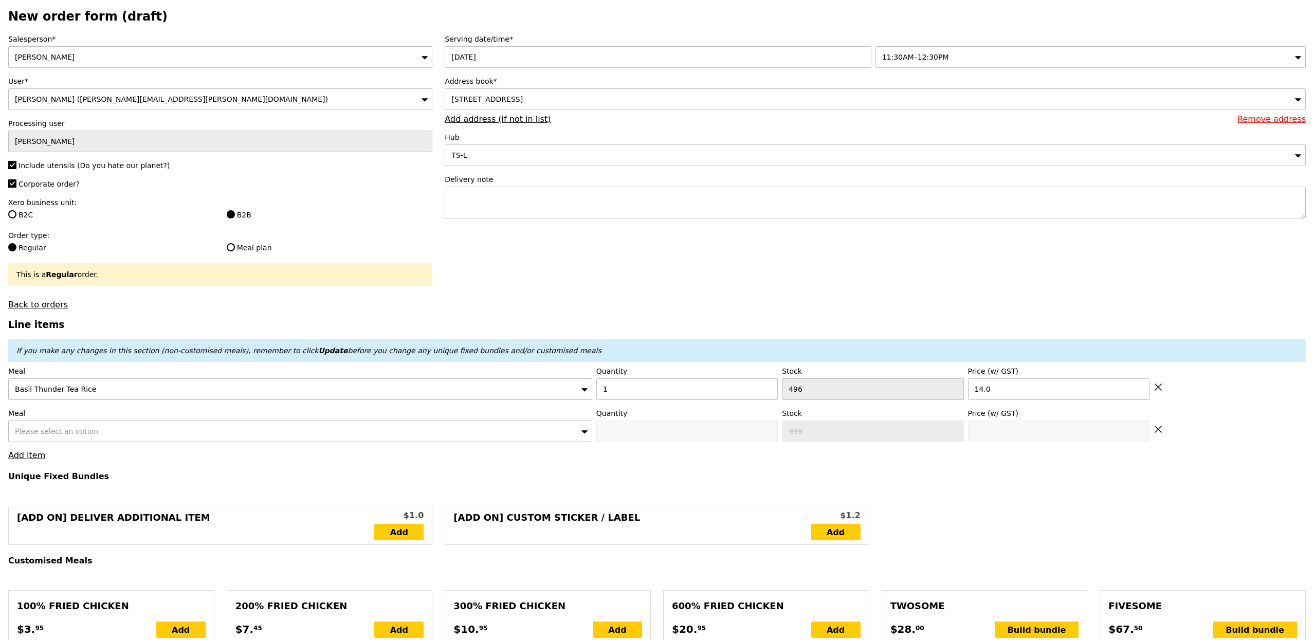
click at [71, 434] on span "Please select an option" at bounding box center [56, 431] width 83 height 8
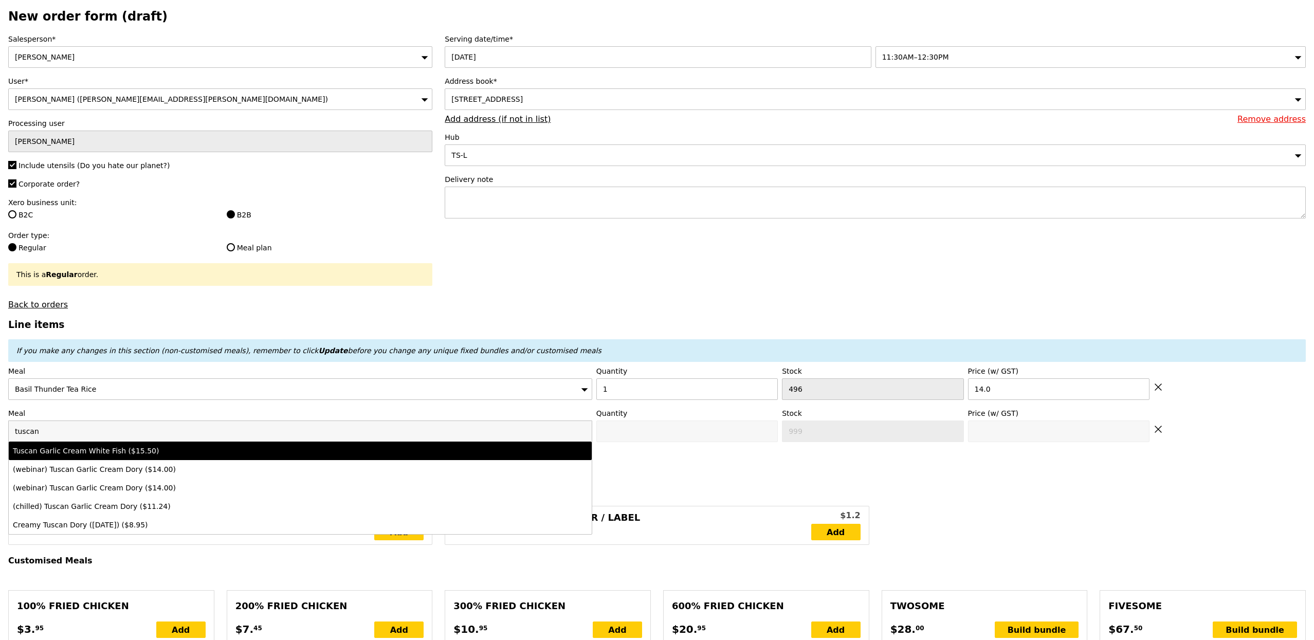
type input "tuscan"
click at [99, 452] on div "Tuscan Garlic Cream White Fish ($15.50)" at bounding box center [228, 451] width 431 height 10
type input "Confirm anyway"
type input "0"
type input "471"
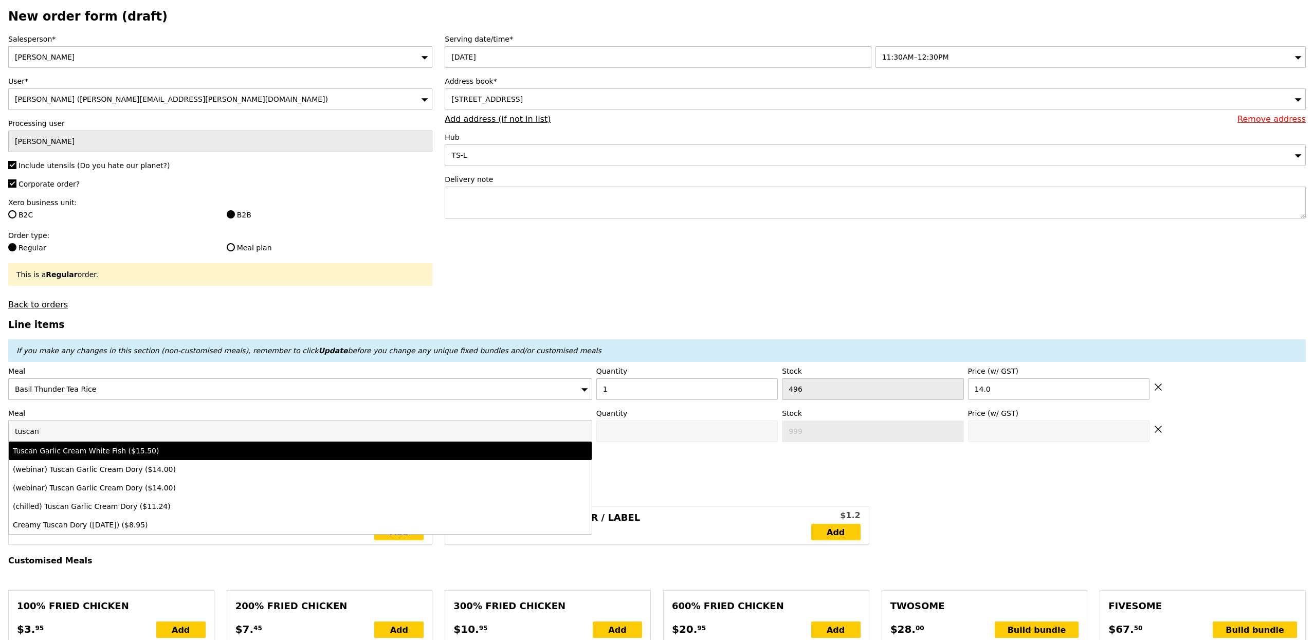
type input "15.5"
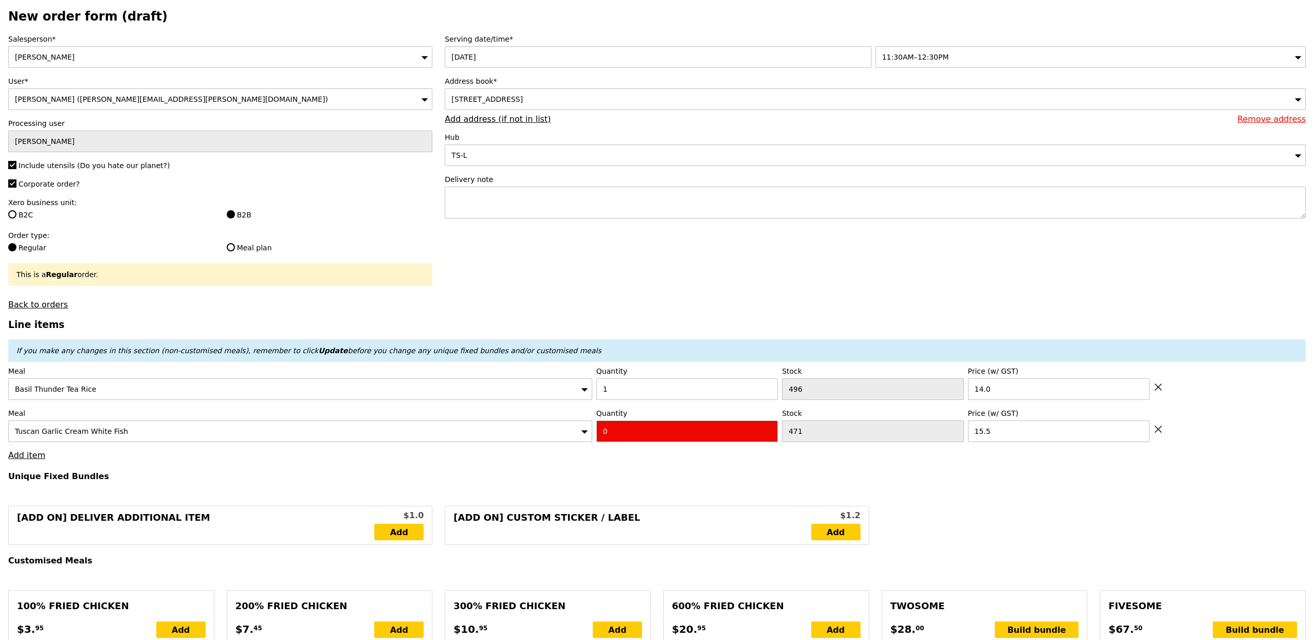
click at [690, 426] on input "0" at bounding box center [686, 431] width 181 height 22
type input "Confirm"
type input "15"
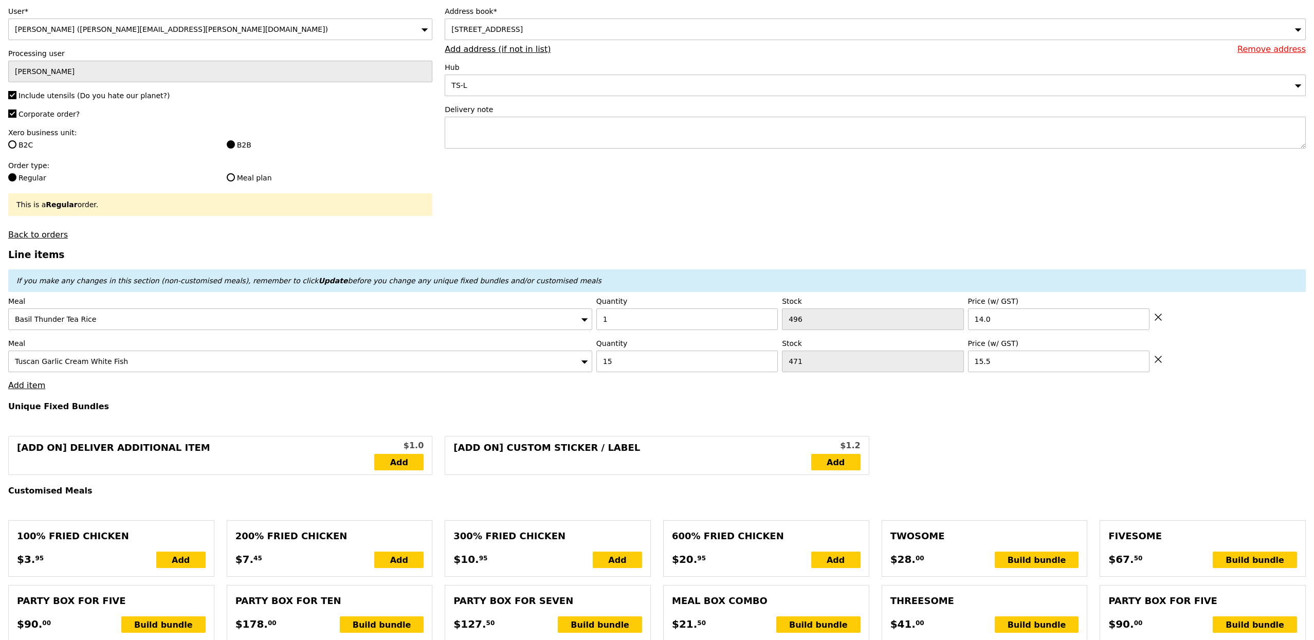
scroll to position [127, 0]
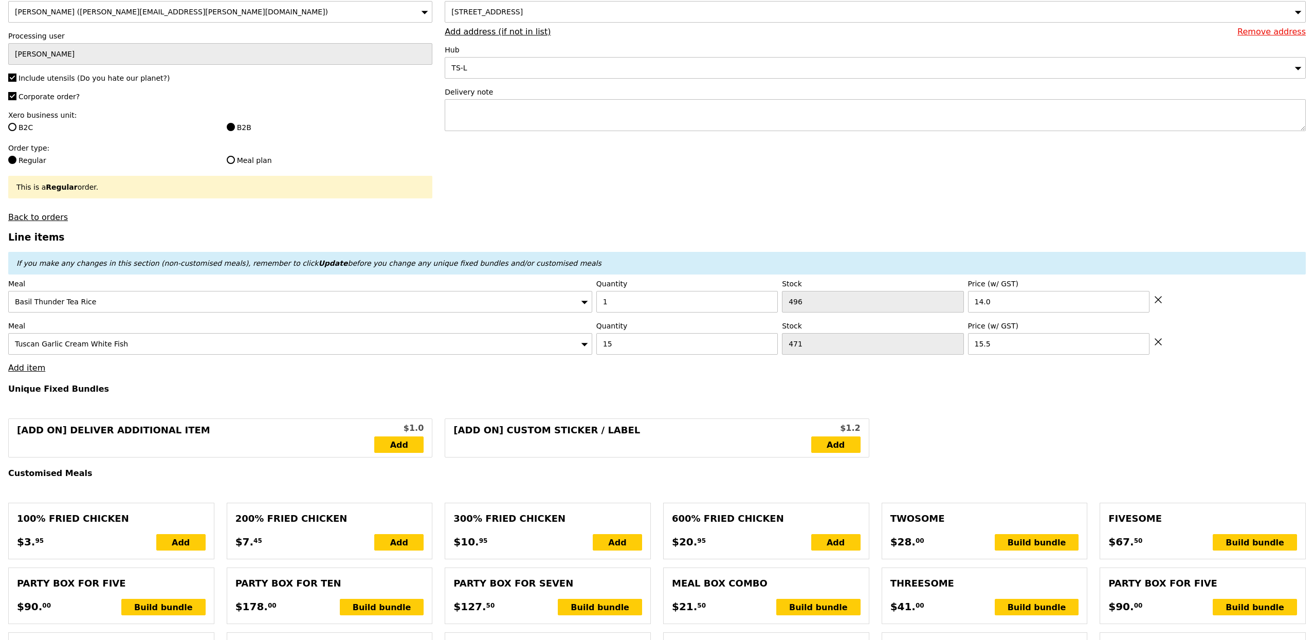
type input "Loading..."
type input "246.50"
type input "3.62"
type input "3.95"
type input "250.45"
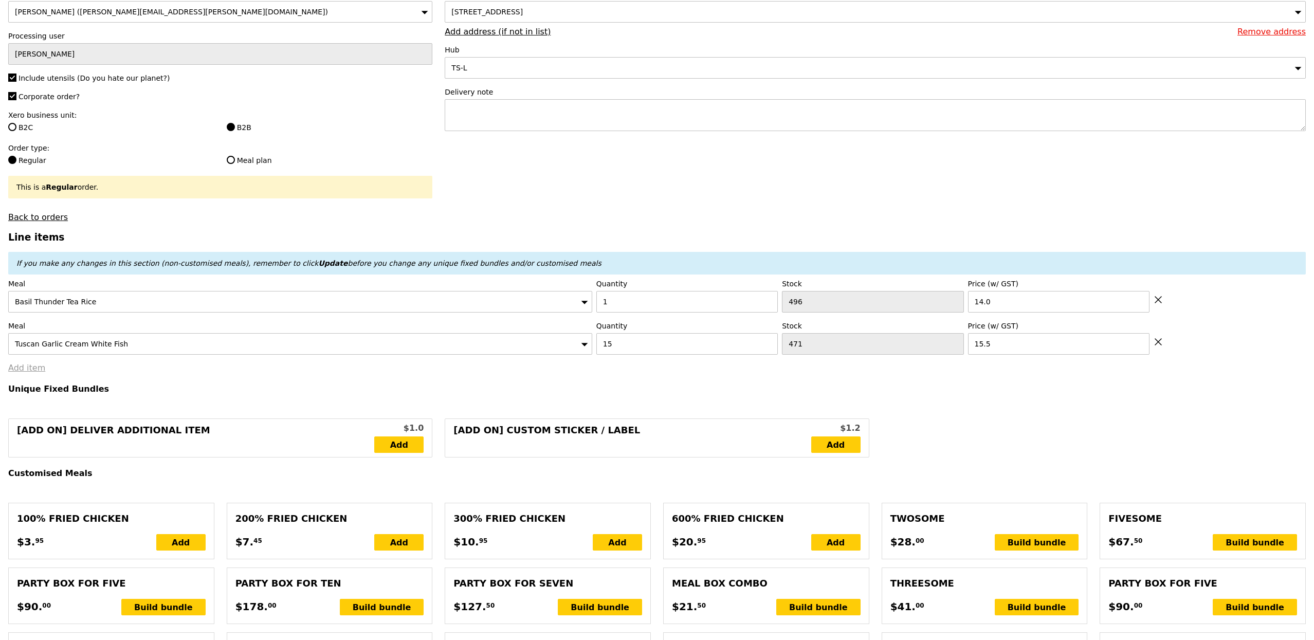
click at [36, 373] on link "Add item" at bounding box center [26, 368] width 37 height 10
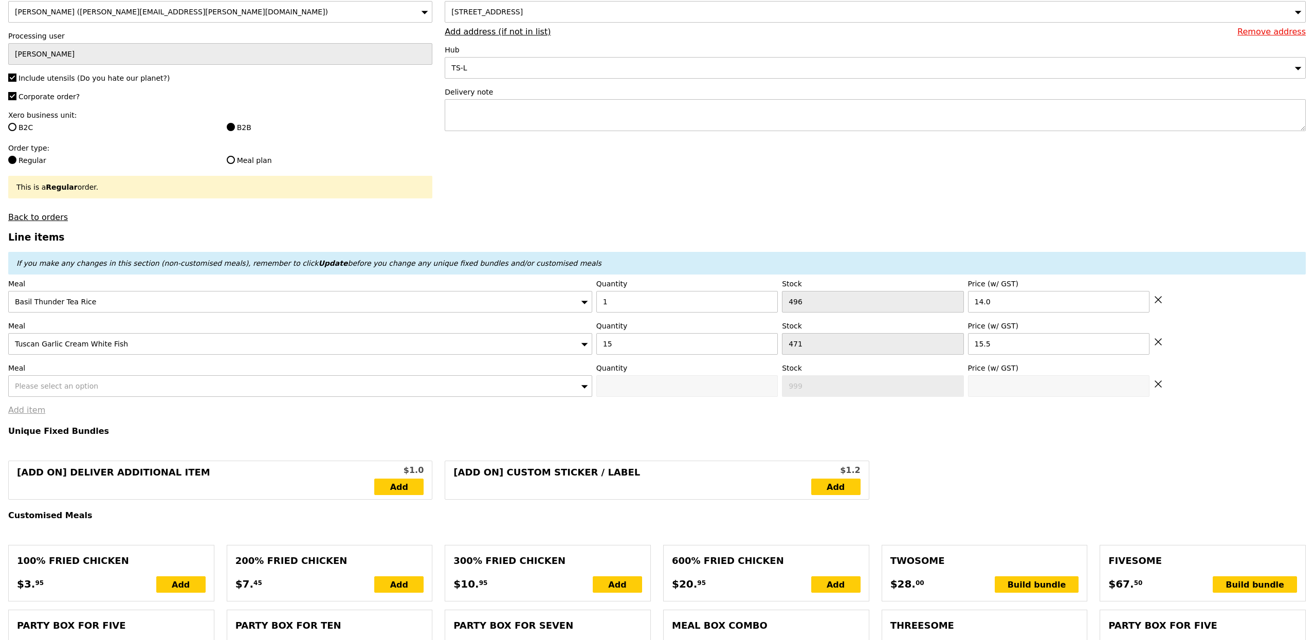
type input "Confirm"
click at [88, 394] on div "Please select an option" at bounding box center [300, 386] width 584 height 22
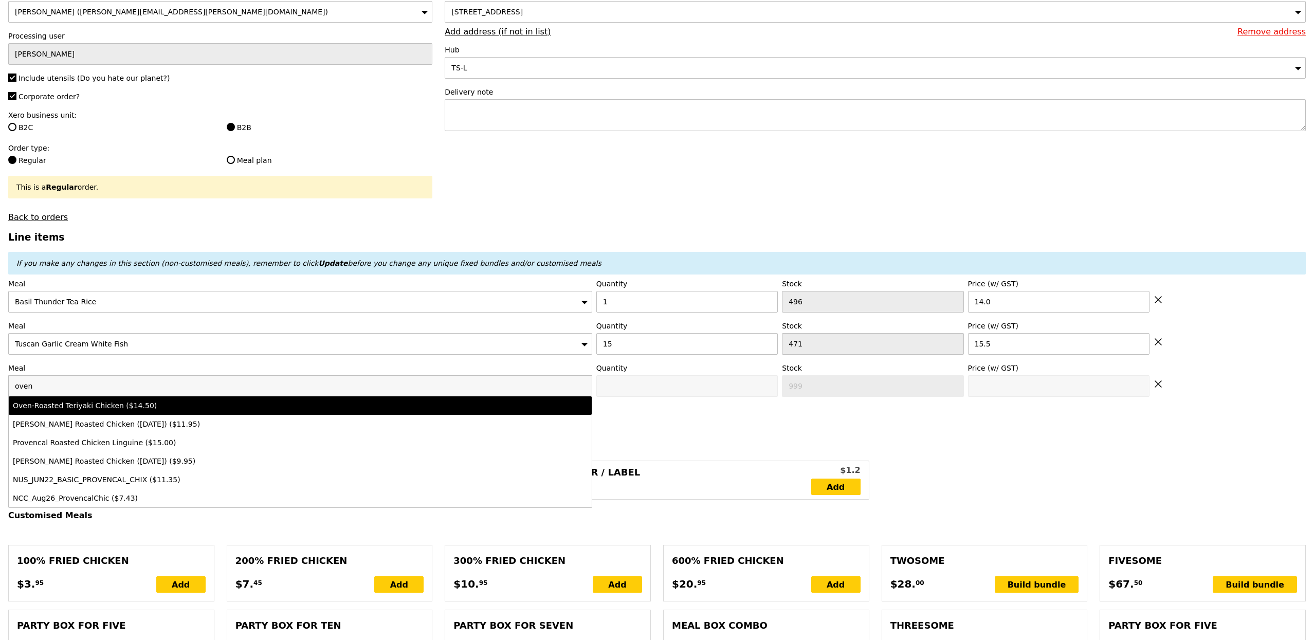
type input "oven"
click at [143, 414] on li "Oven‑Roasted Teriyaki Chicken ($14.50)" at bounding box center [300, 405] width 583 height 19
type input "Confirm anyway"
type input "0"
type input "465"
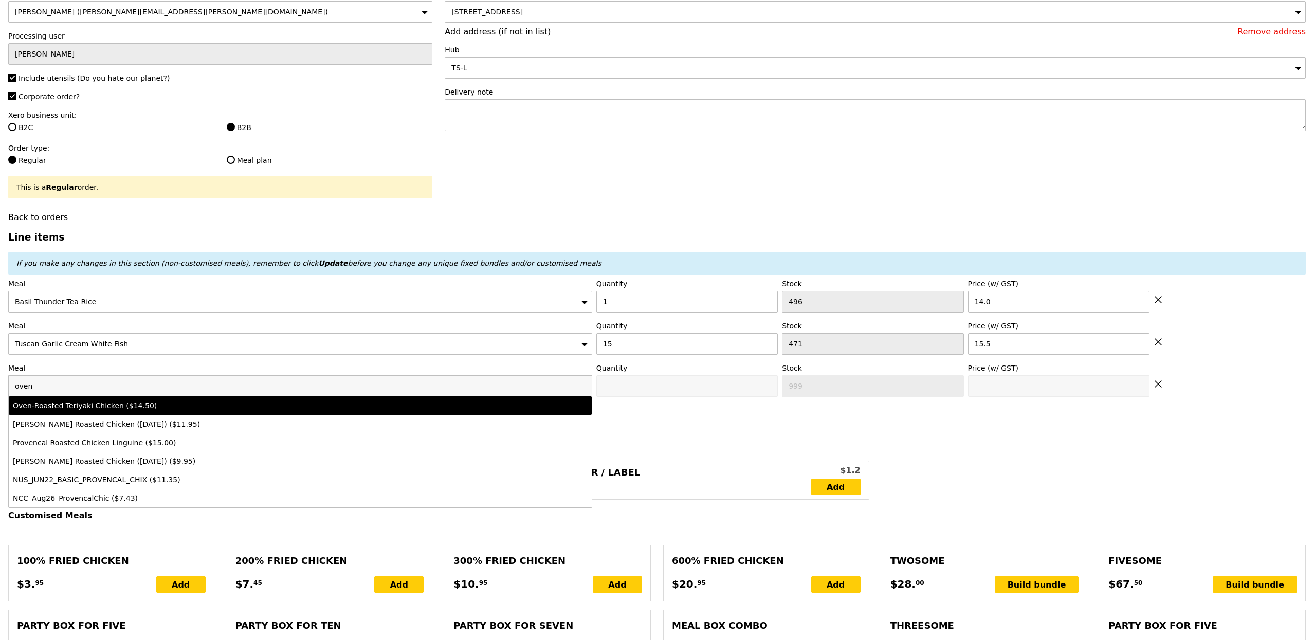
type input "14.5"
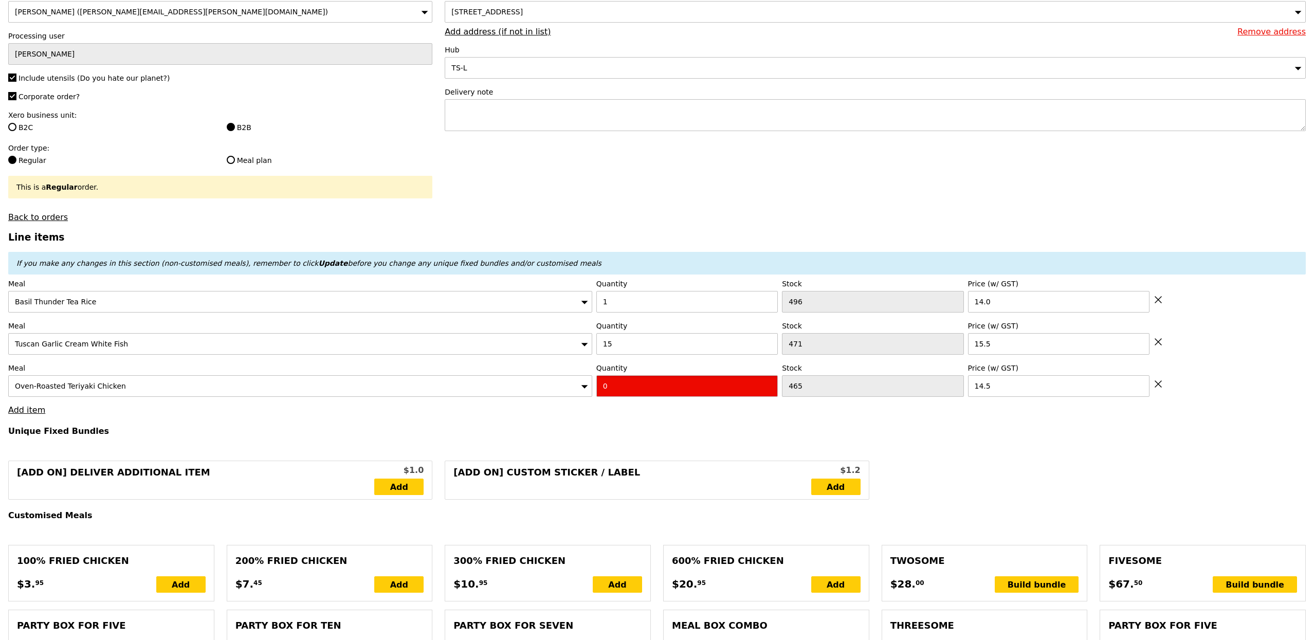
click at [679, 390] on input "0" at bounding box center [686, 386] width 181 height 22
type input "Confirm"
type input "16"
click at [572, 274] on div "If you make any changes in this section (non-customised meals), remember to cli…" at bounding box center [656, 263] width 1297 height 23
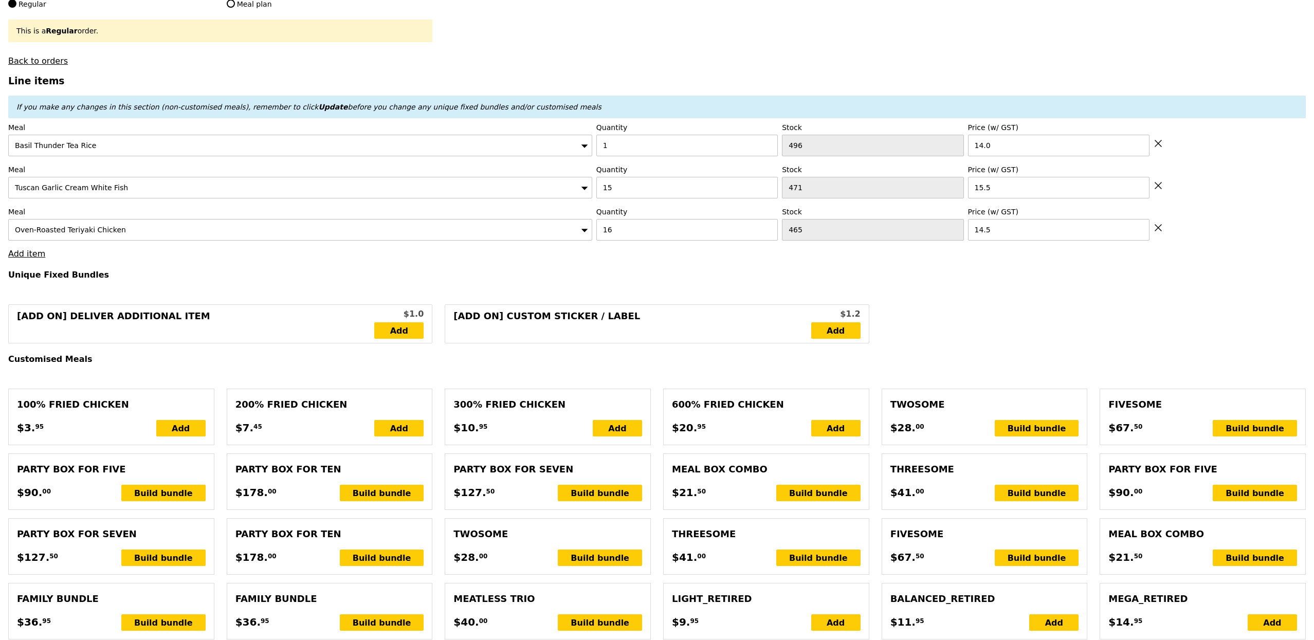
type input "Loading..."
type input "478.50"
type input "482.45"
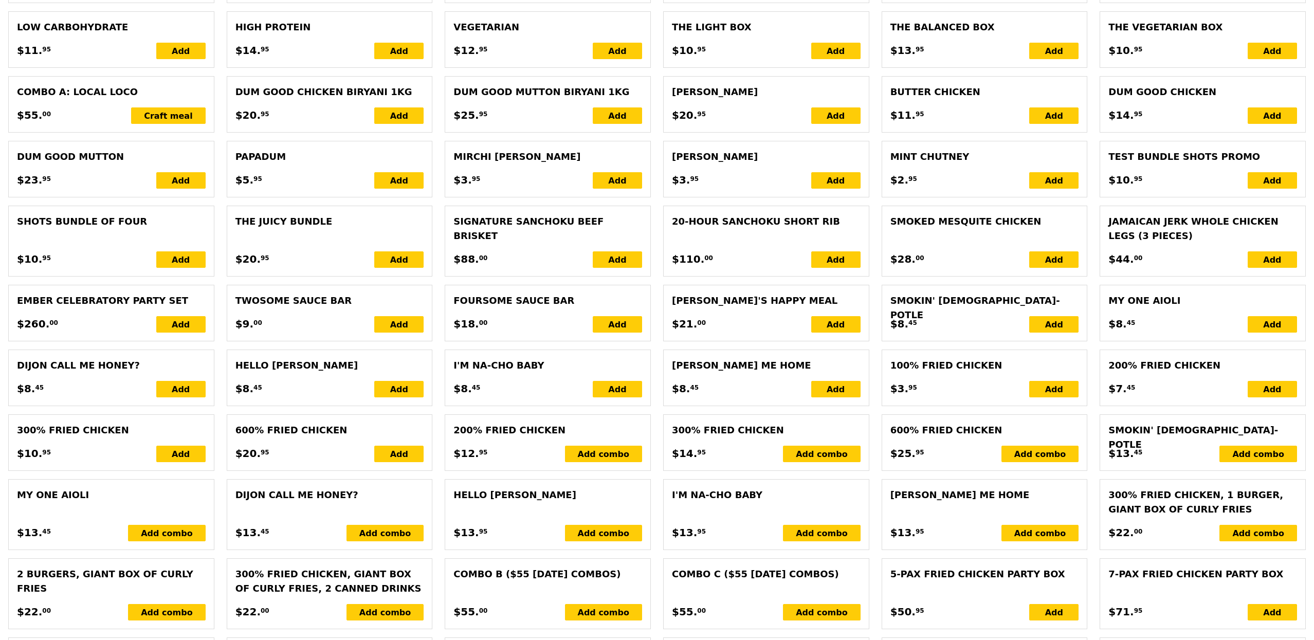
type input "Confirm"
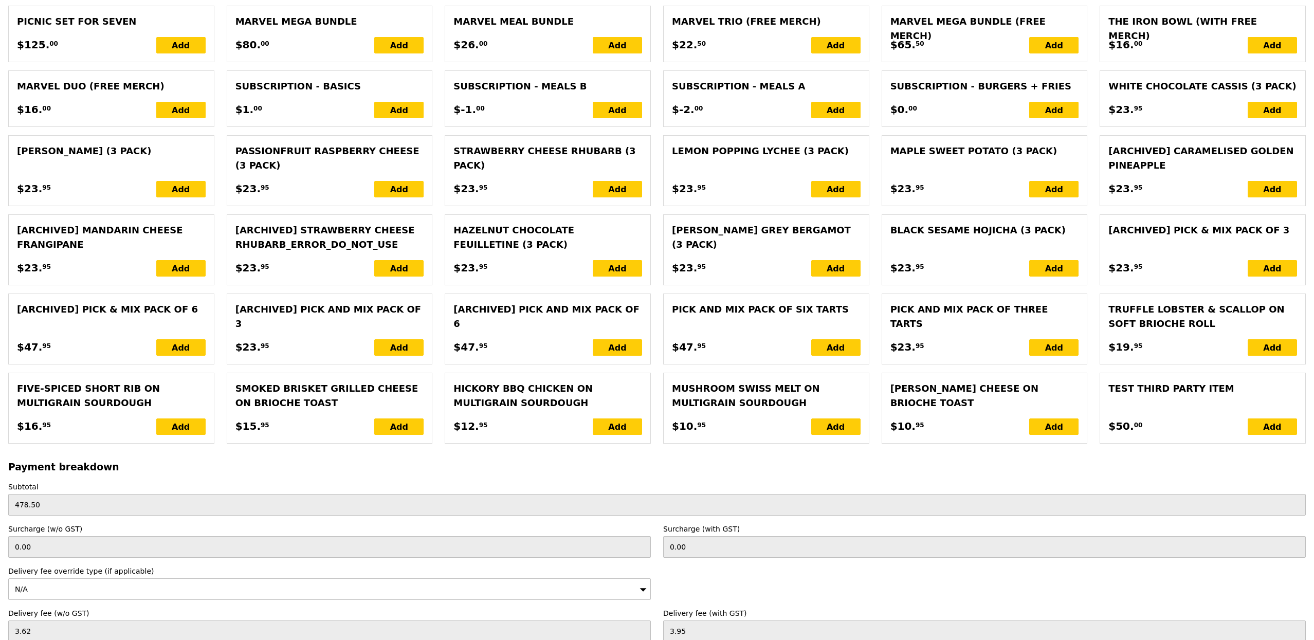
scroll to position [2036, 0]
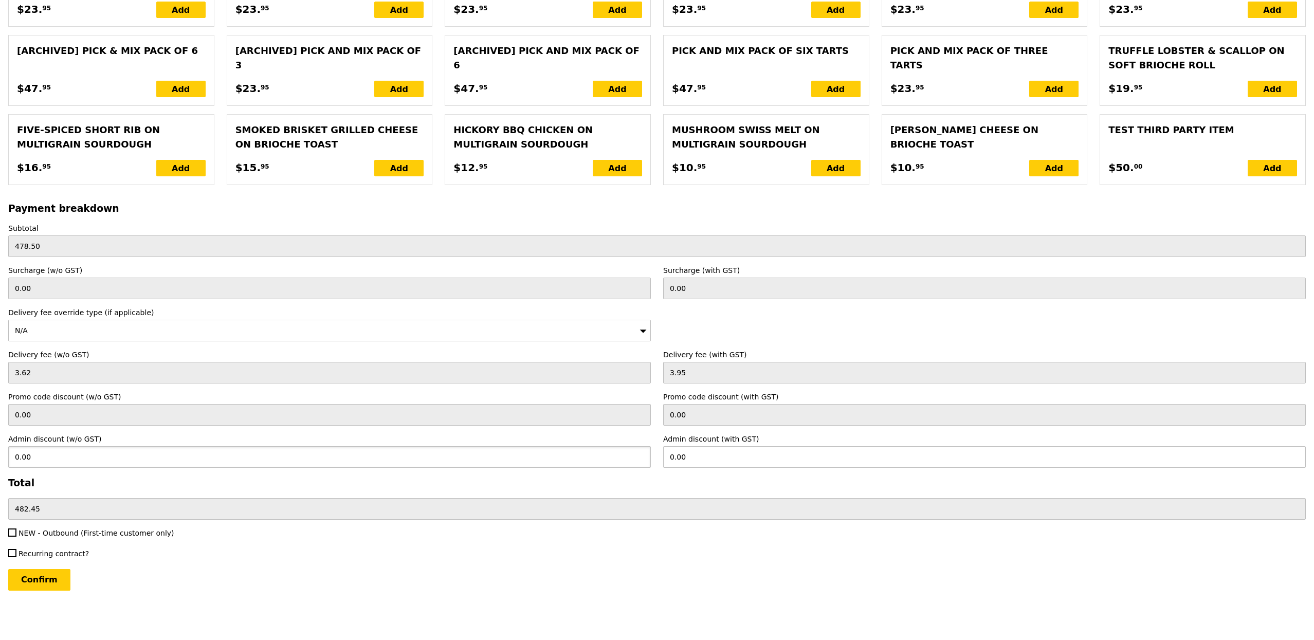
click at [300, 448] on input "0.00" at bounding box center [329, 457] width 643 height 22
type input "24.1"
type input "26.27"
type input "456.18"
click at [58, 583] on input "Confirm" at bounding box center [39, 580] width 62 height 22
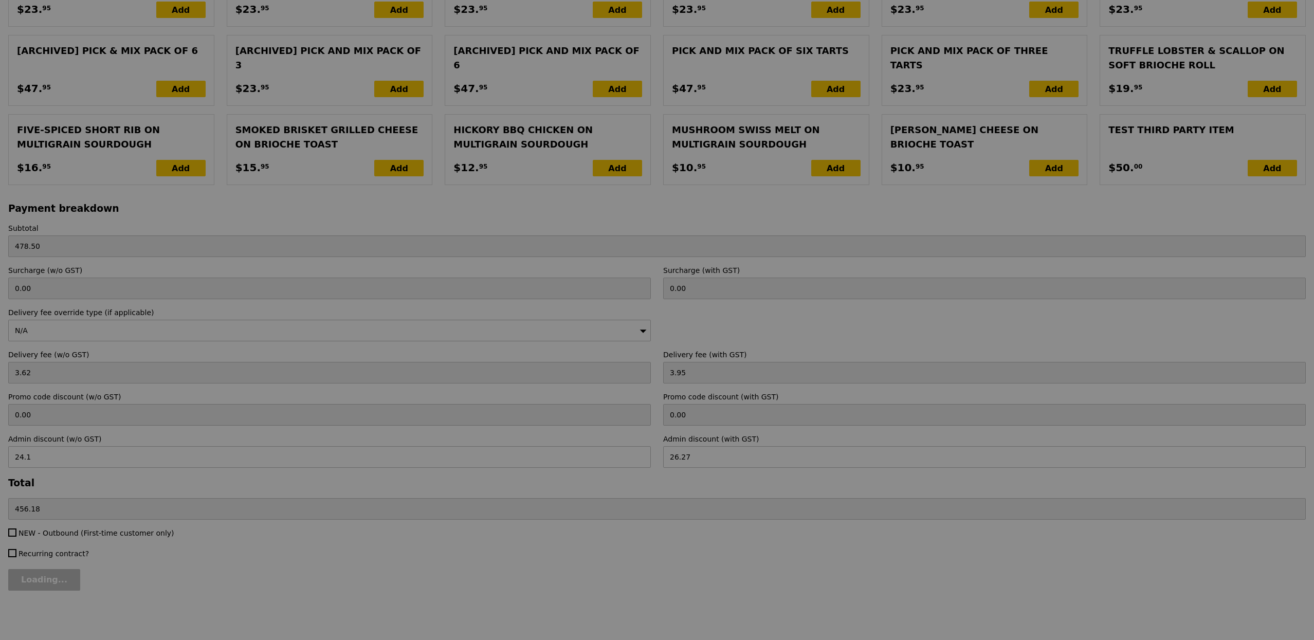
type input "Loading..."
type input "24.10"
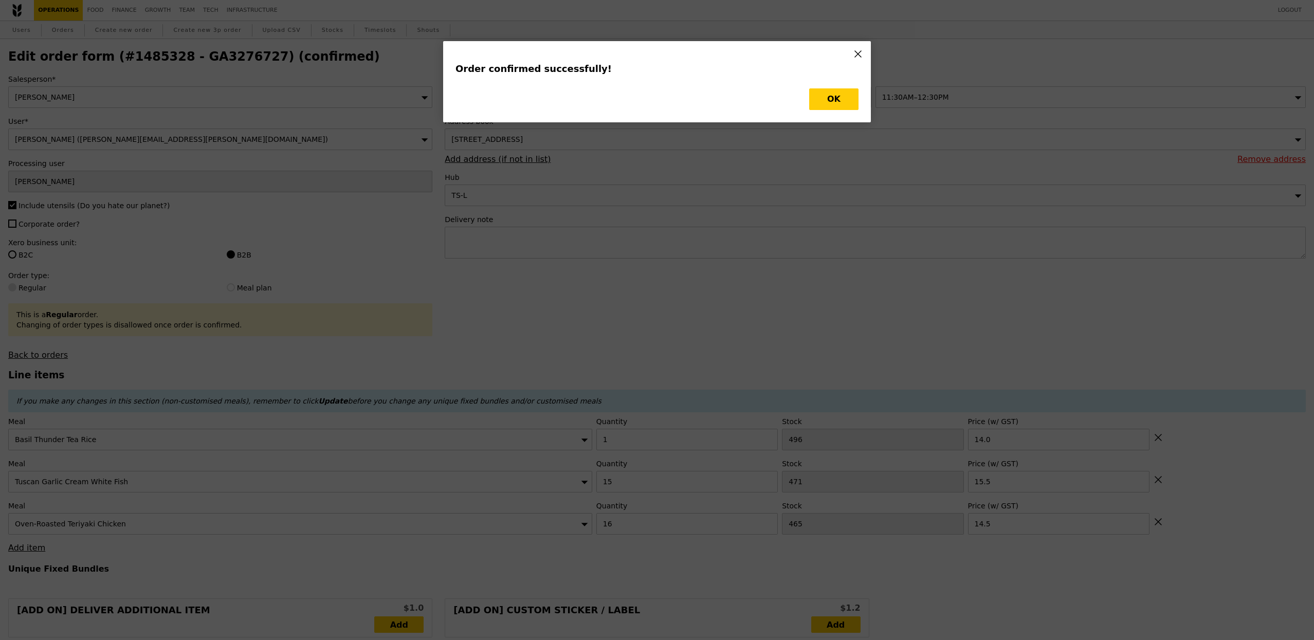
type input "Loading..."
checkbox input "false"
type input "16"
type input "465"
type input "14.50"
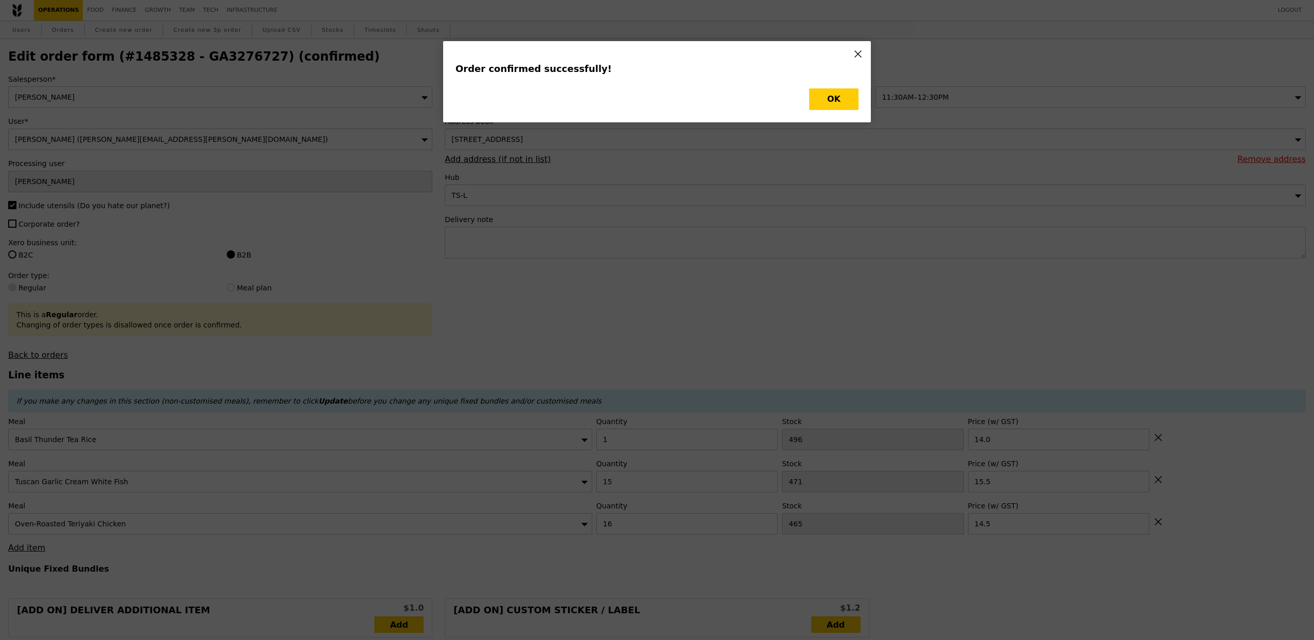
type input "15.50"
type input "1"
type input "496"
type input "14.00"
click at [823, 111] on div "Order confirmed successfully! OK" at bounding box center [657, 81] width 428 height 81
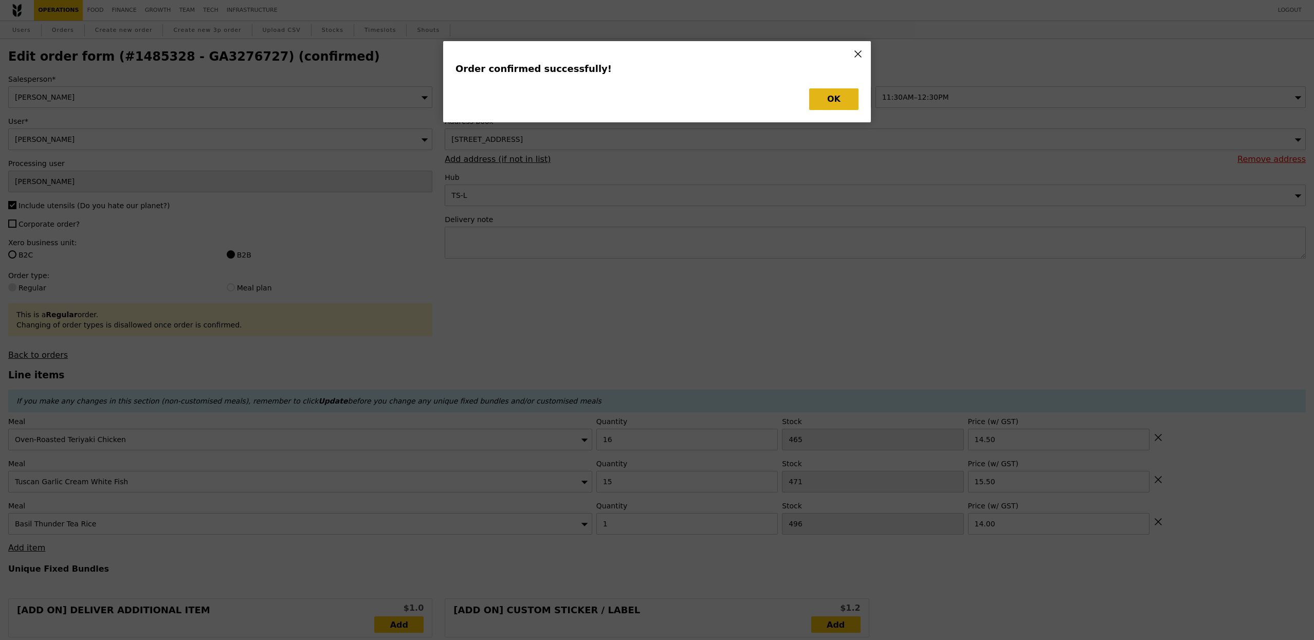
type input "449"
type input "456"
type input "494"
click at [827, 106] on button "OK" at bounding box center [833, 99] width 49 height 22
type input "Update"
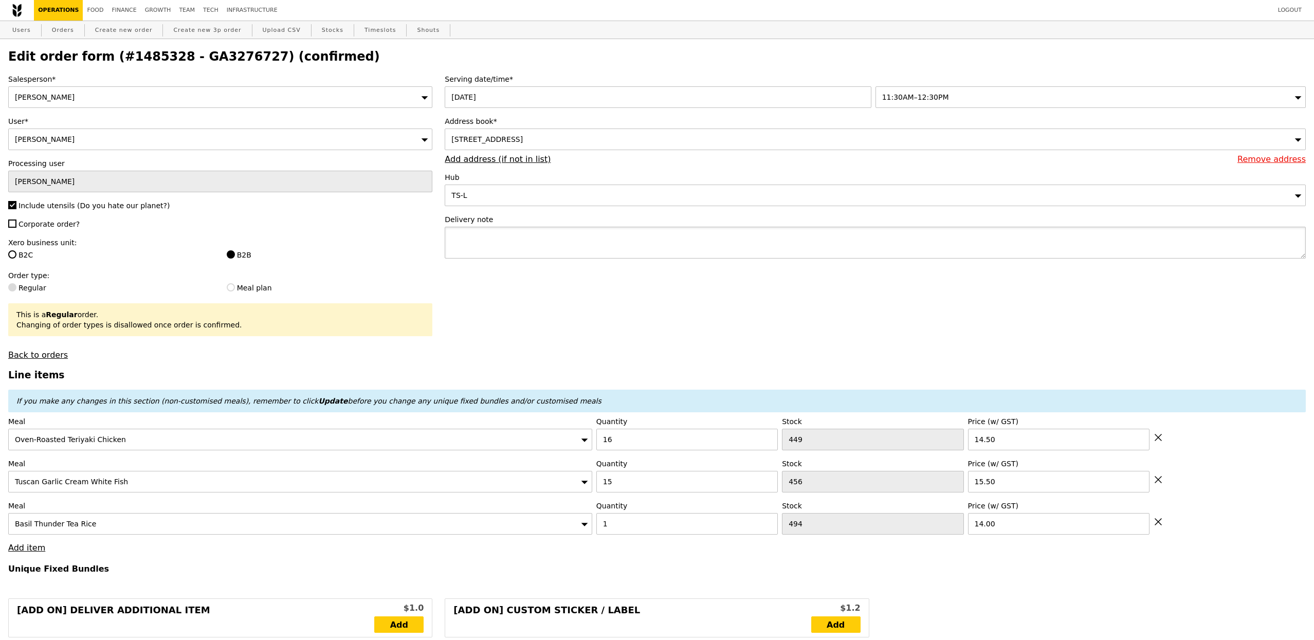
click at [564, 248] on textarea at bounding box center [875, 243] width 861 height 32
paste textarea "Decathlon SG Lab"
type textarea "Decathlon SG Lab"
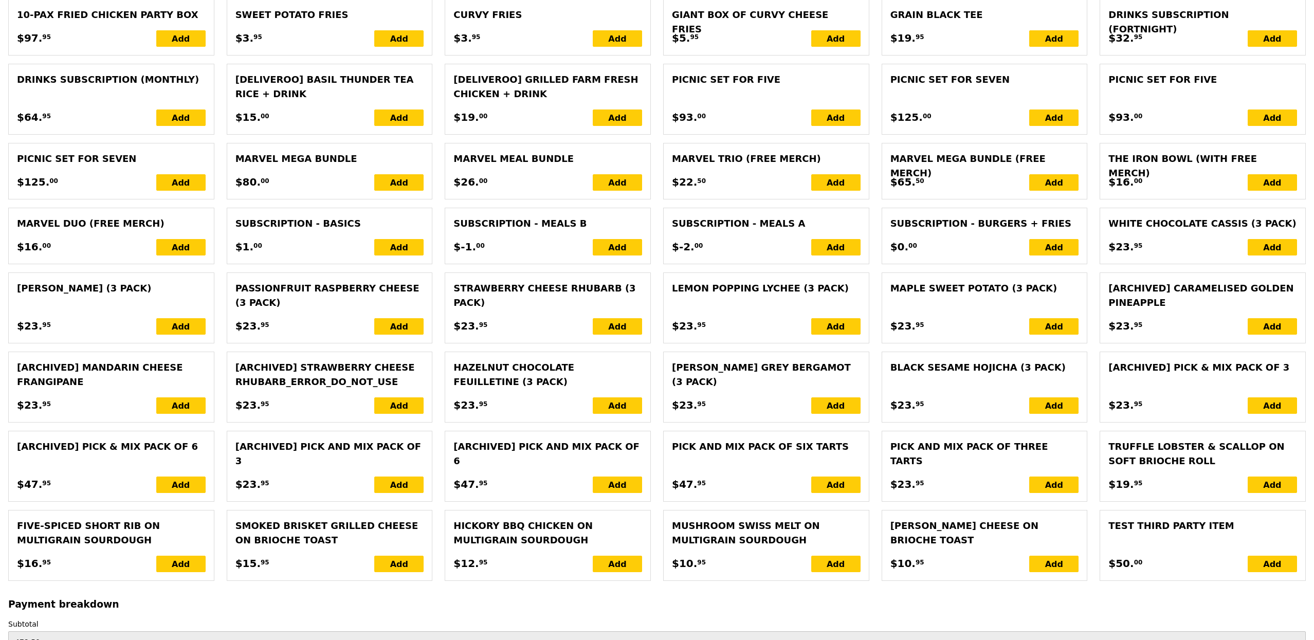
scroll to position [2046, 0]
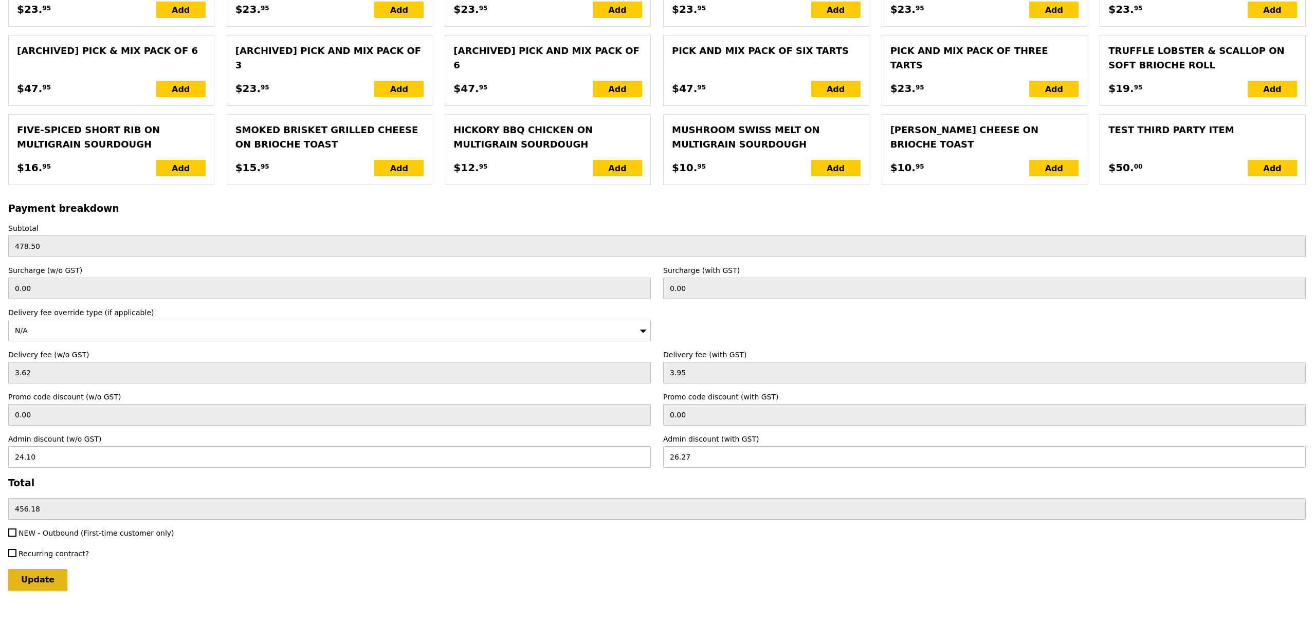
click at [56, 572] on input "Update" at bounding box center [37, 580] width 59 height 22
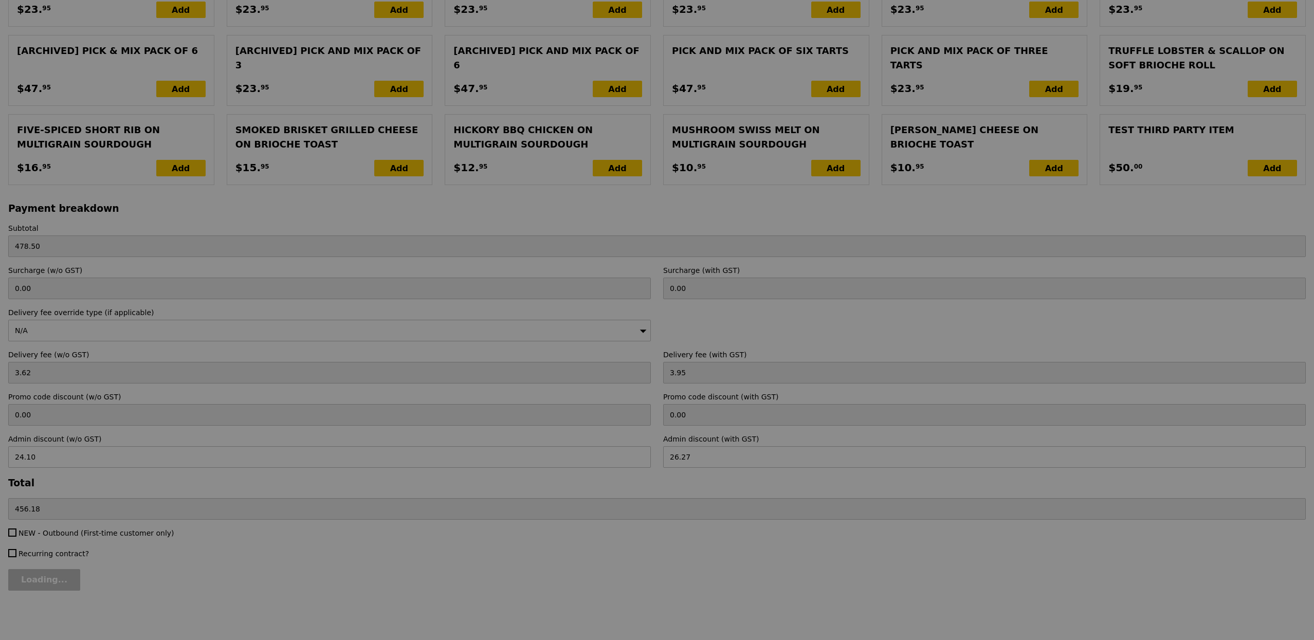
type input "Update"
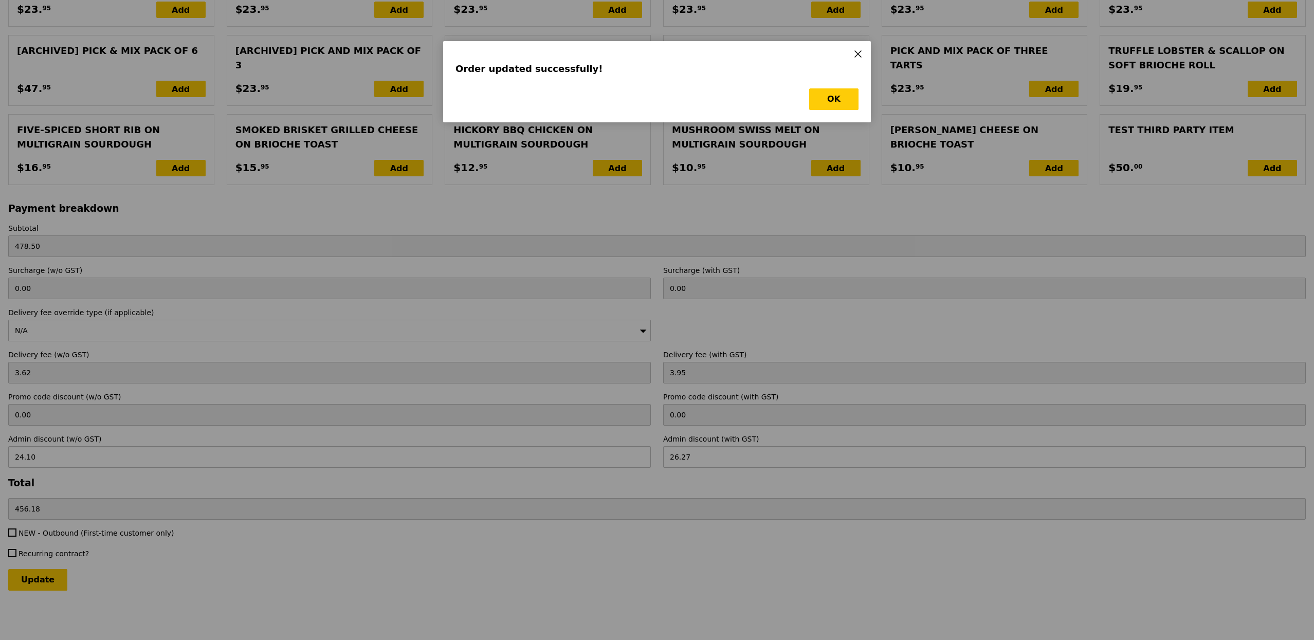
scroll to position [0, 0]
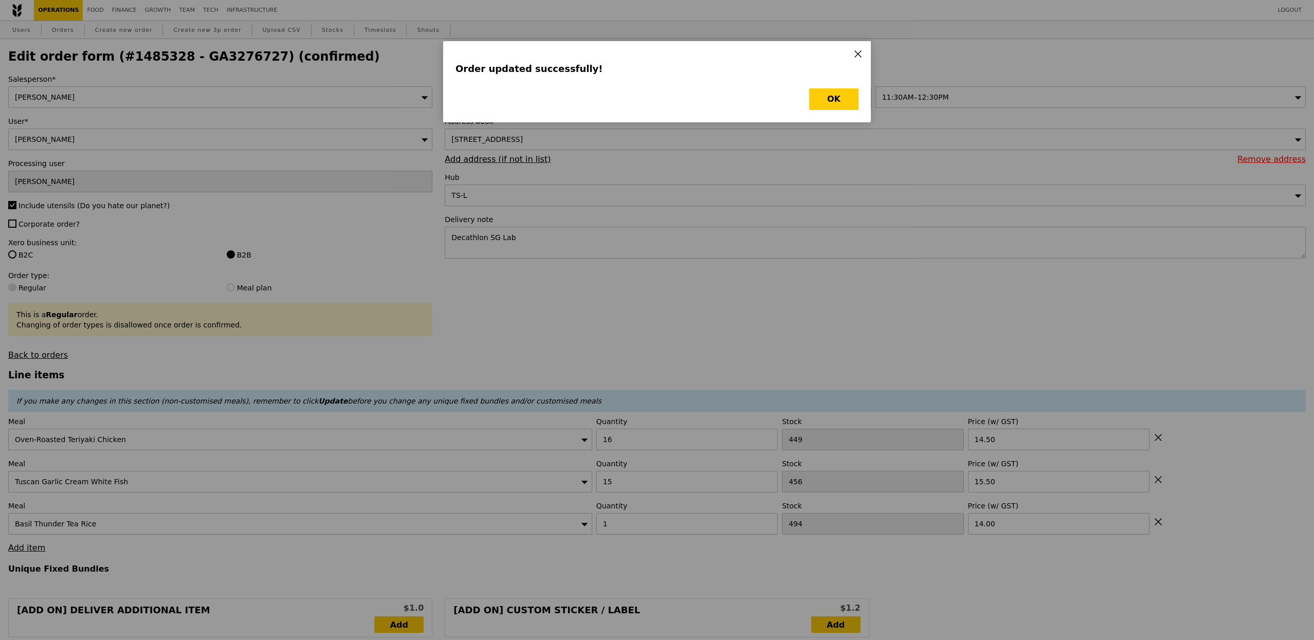
click at [819, 113] on div "Order updated successfully! OK" at bounding box center [657, 81] width 428 height 81
click at [825, 105] on button "OK" at bounding box center [833, 99] width 49 height 22
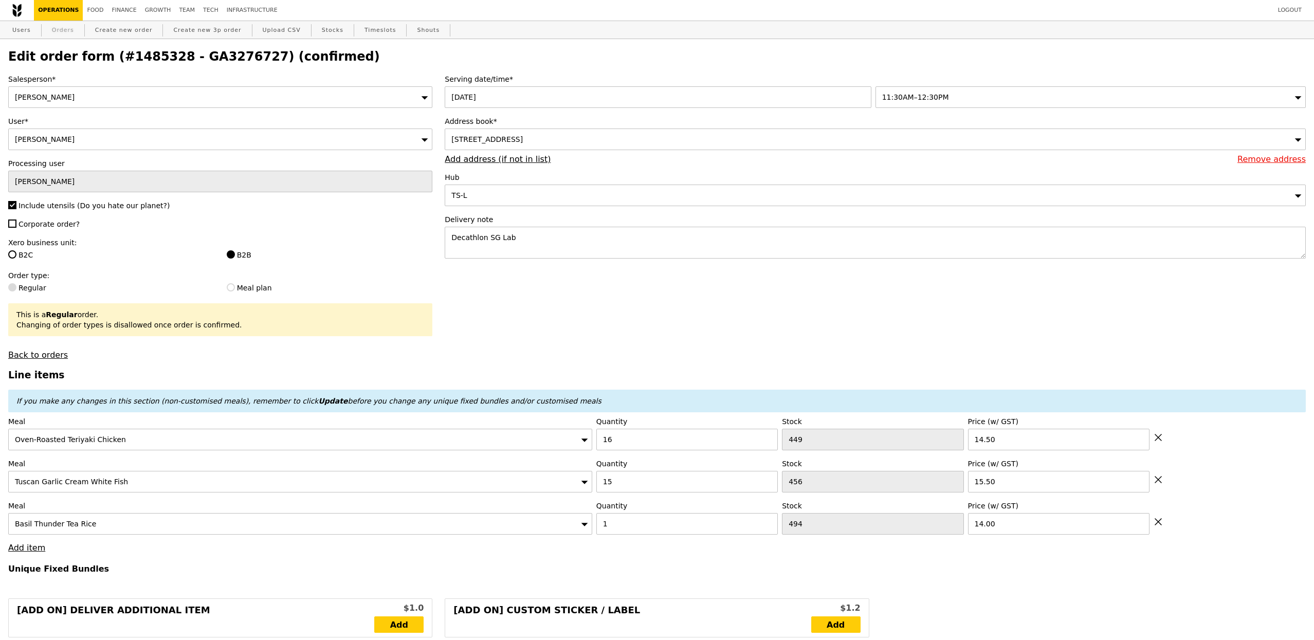
click at [69, 29] on link "Orders" at bounding box center [63, 30] width 30 height 19
select select "100"
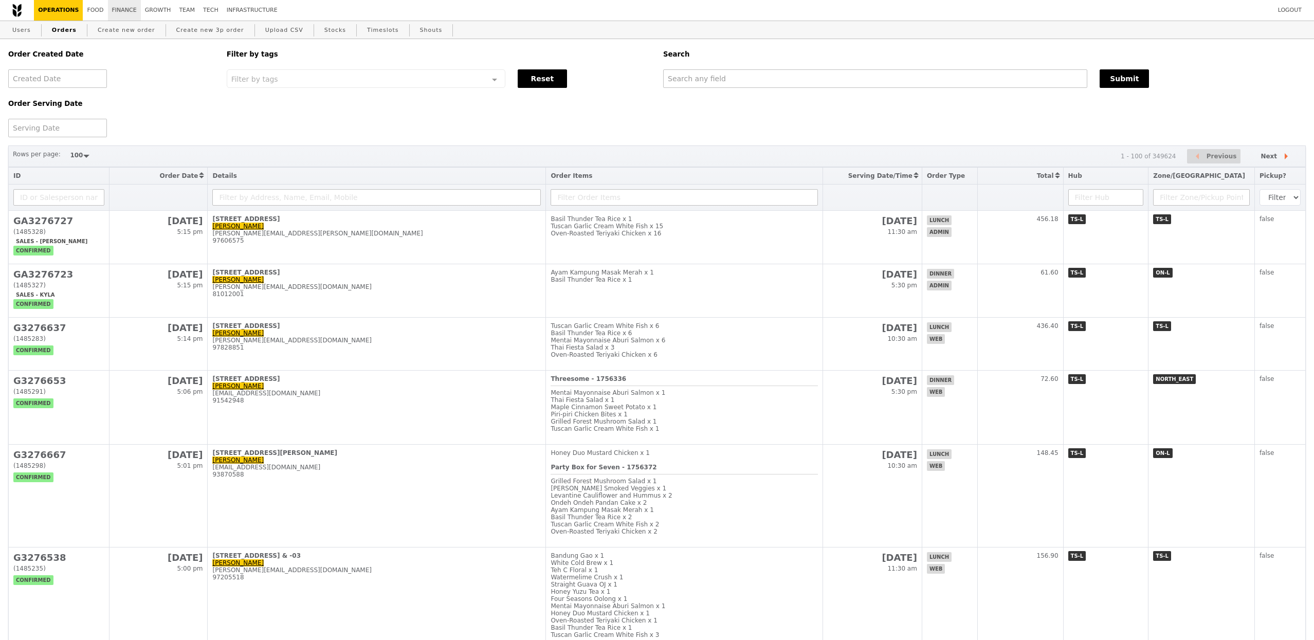
click at [122, 19] on link "Finance" at bounding box center [124, 10] width 33 height 21
click at [122, 14] on link "Finance" at bounding box center [124, 10] width 33 height 21
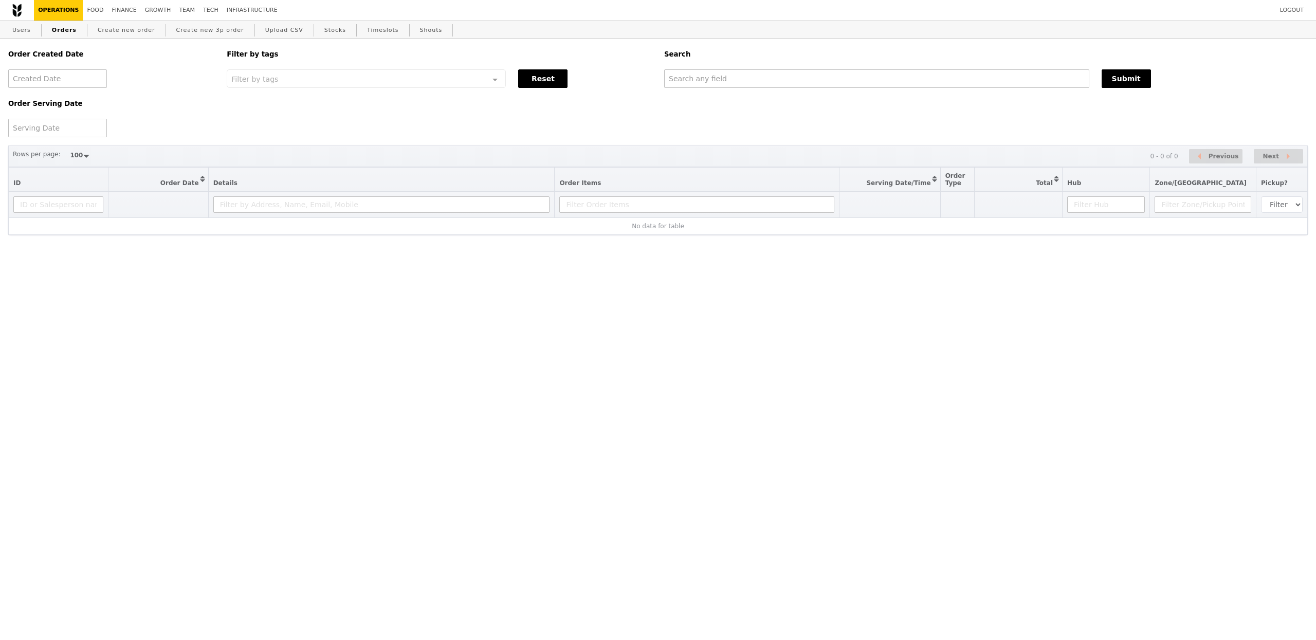
select select "100"
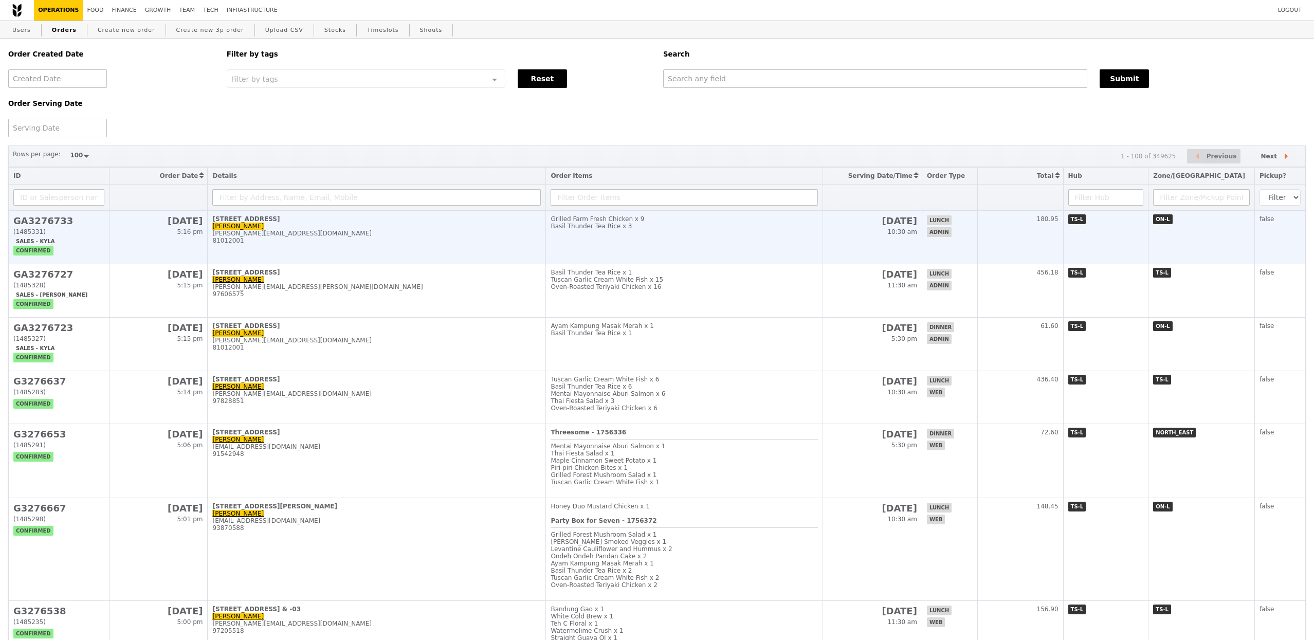
click at [301, 237] on div "[PERSON_NAME][EMAIL_ADDRESS][DOMAIN_NAME]" at bounding box center [376, 233] width 328 height 7
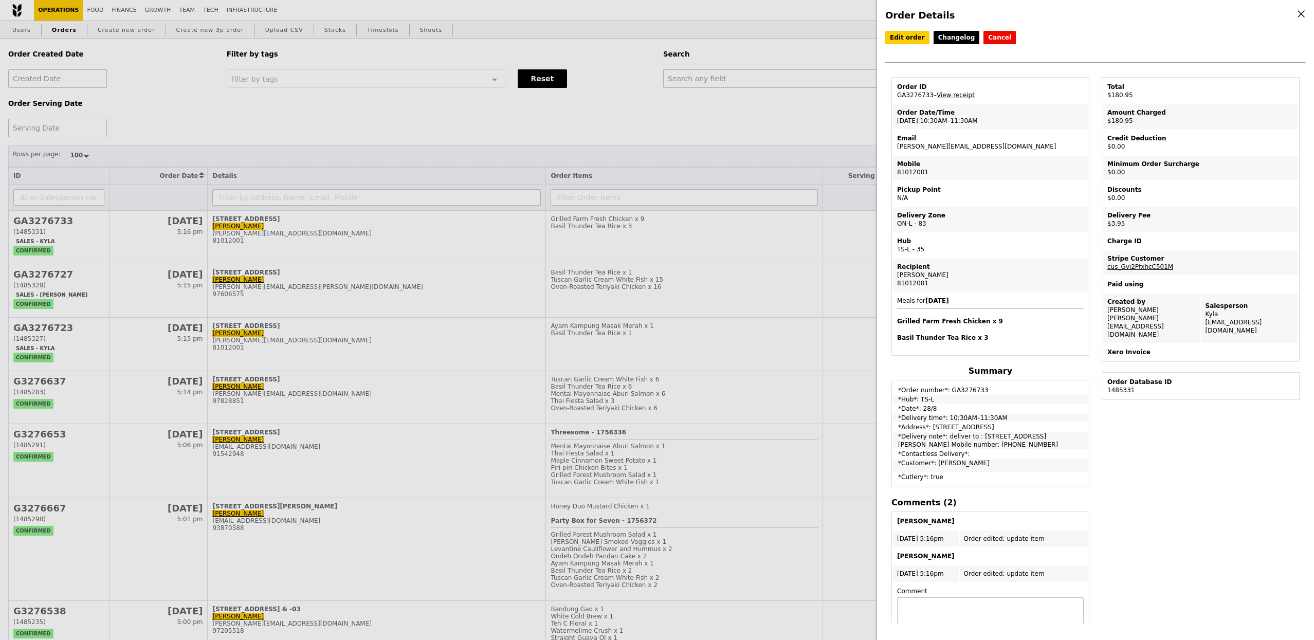
click at [377, 300] on div "Order Details Edit order Changelog Cancel Order ID GA3276733 – View receipt Ord…" at bounding box center [657, 320] width 1314 height 640
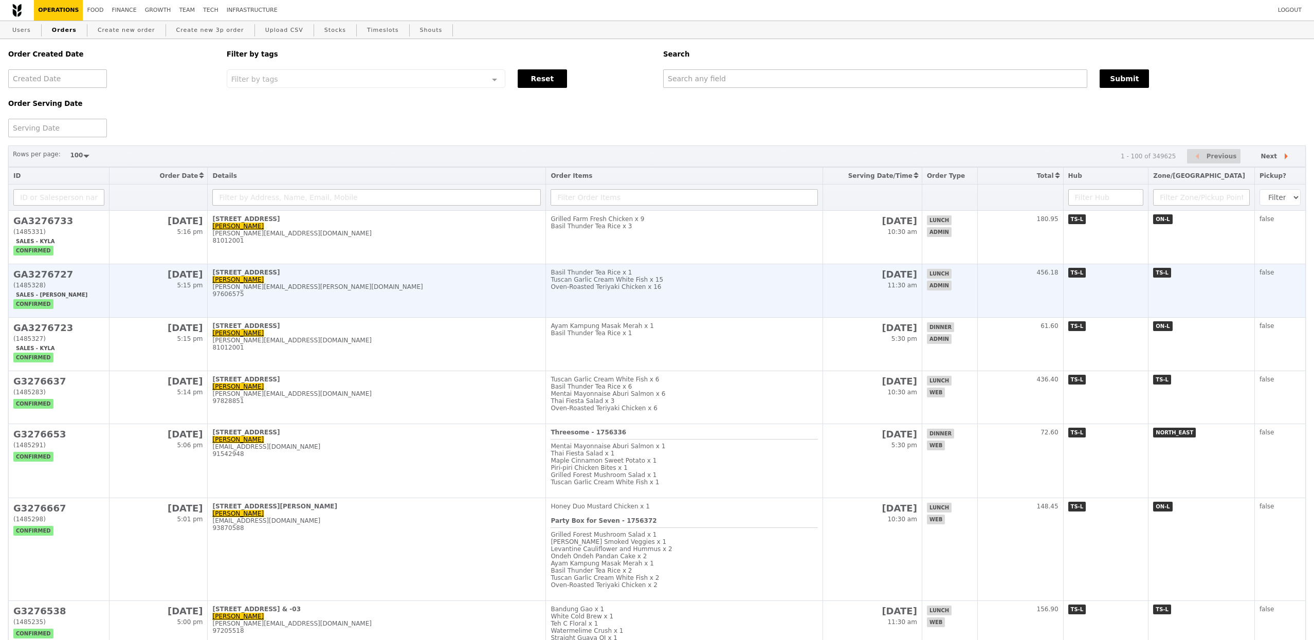
click at [411, 290] on div "rita.loh@decathlon.com" at bounding box center [376, 286] width 328 height 7
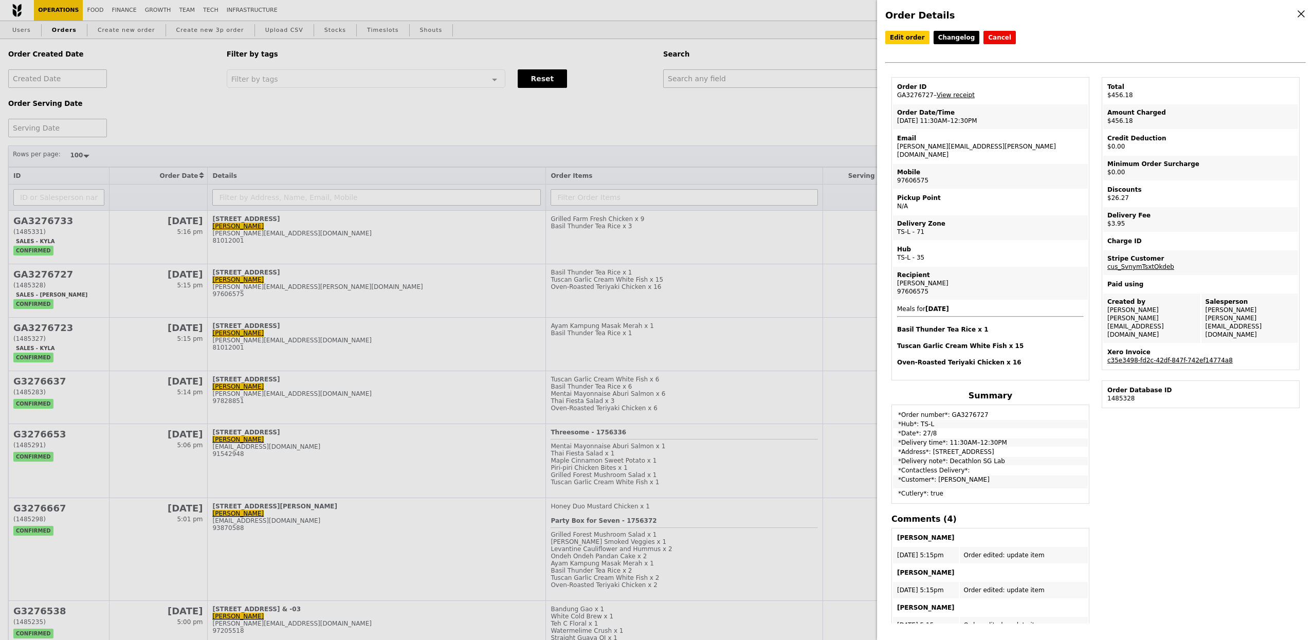
click at [1164, 357] on link "c35e3498-fd2c-42df-847f-742ef14774a8" at bounding box center [1169, 360] width 125 height 7
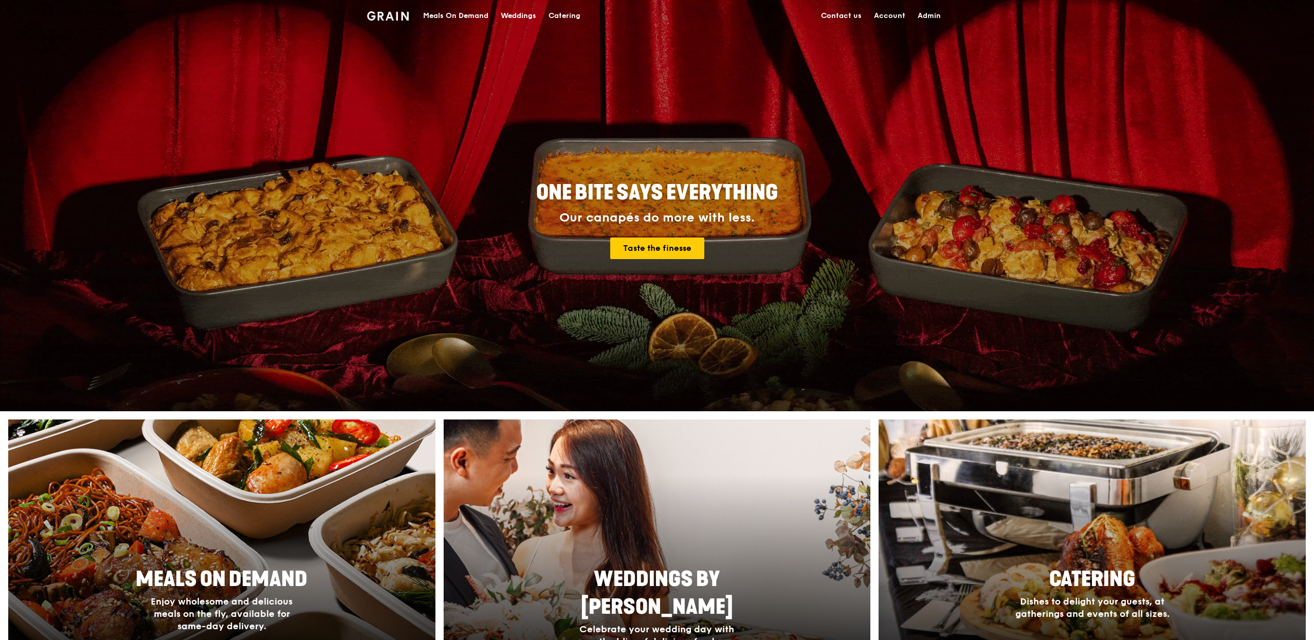
click at [442, 19] on div "Meals On Demand" at bounding box center [455, 16] width 65 height 31
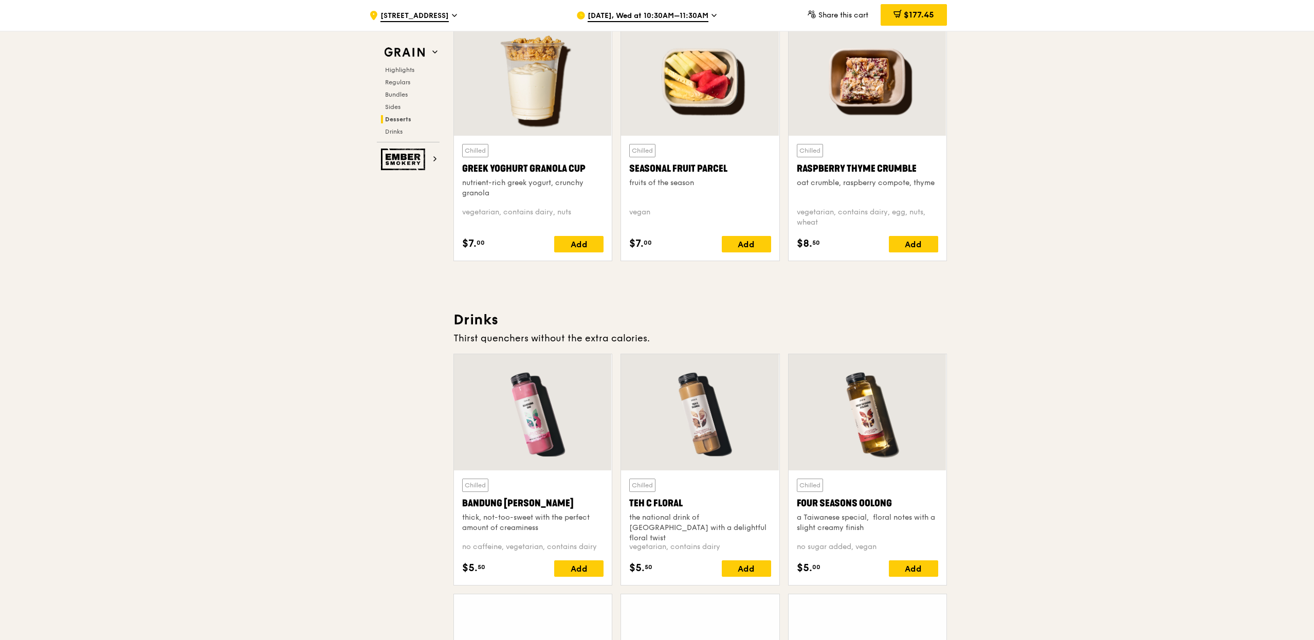
scroll to position [3517, 0]
